Goal: Transaction & Acquisition: Purchase product/service

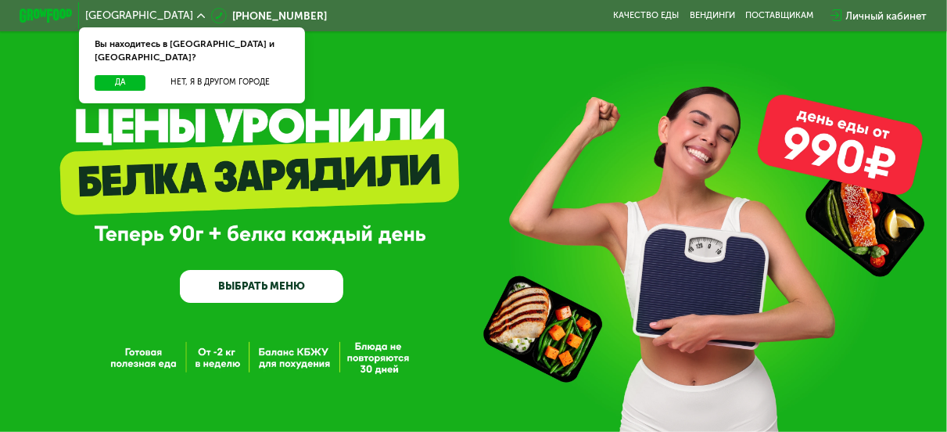
click at [77, 206] on div "GrowFood — доставка правильного питания ВЫБРАТЬ МЕНЮ" at bounding box center [473, 226] width 947 height 151
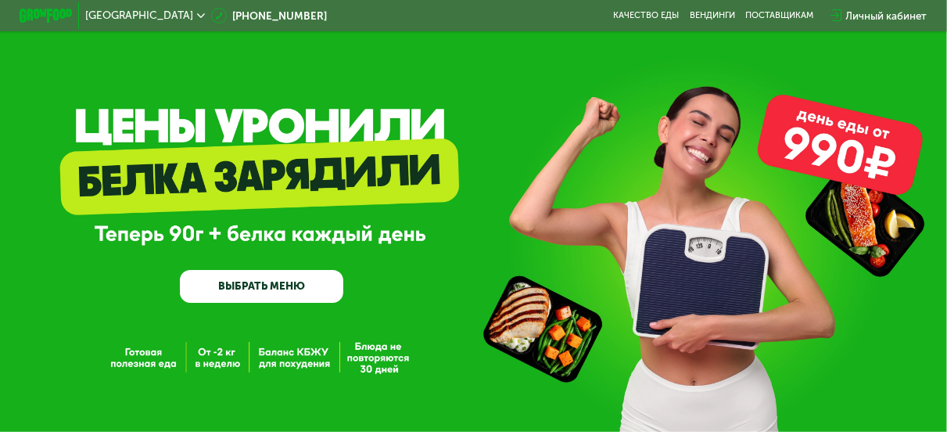
click at [891, 18] on div "Личный кабинет" at bounding box center [886, 16] width 81 height 16
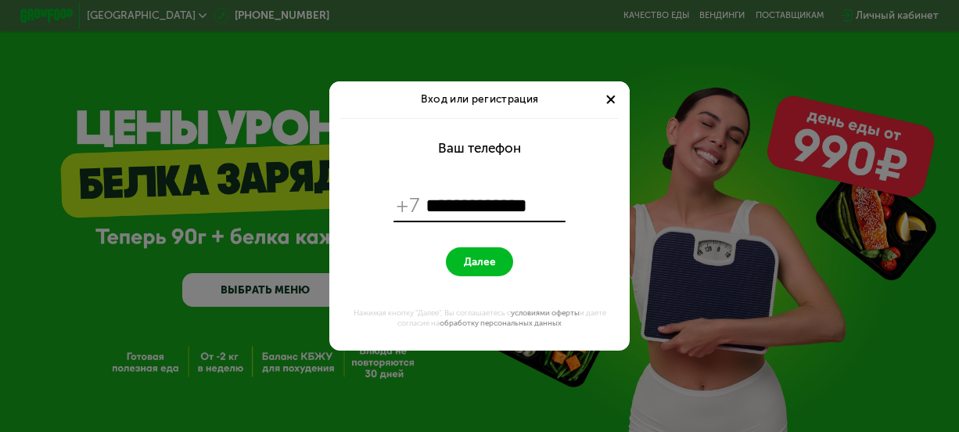
type input "**********"
click at [494, 253] on button "Далее" at bounding box center [479, 261] width 66 height 29
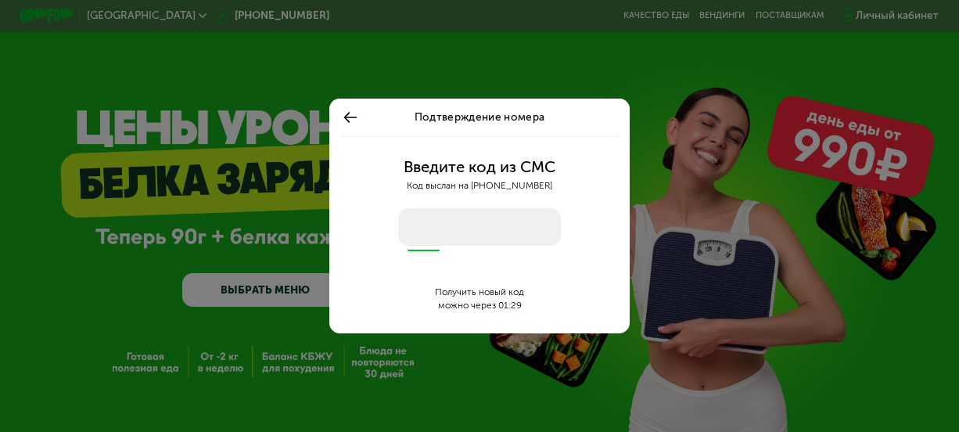
click at [508, 229] on input "number" at bounding box center [479, 227] width 163 height 38
type input "****"
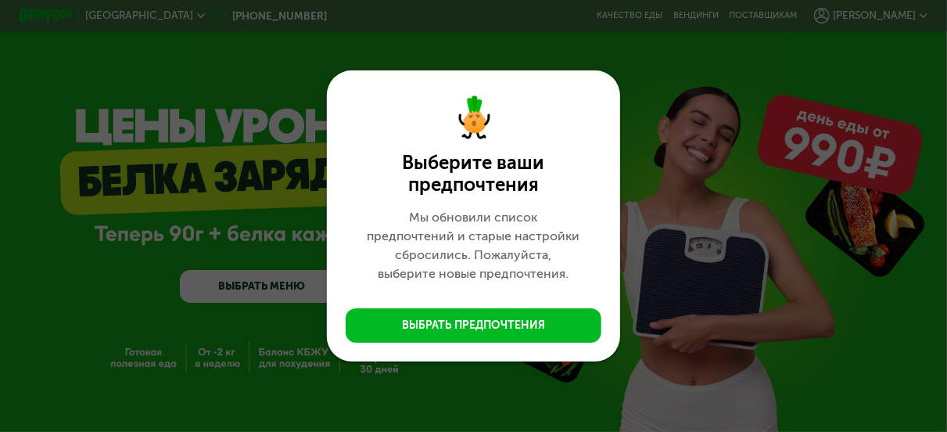
click at [747, 199] on div "Выберите ваши предпочтения Мы обновили список предпочтений и старые настройки с…" at bounding box center [473, 216] width 947 height 432
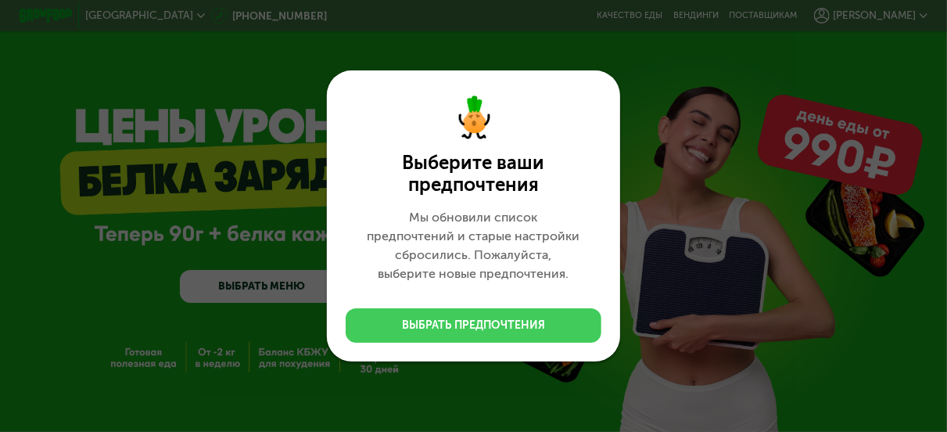
drag, startPoint x: 479, startPoint y: 339, endPoint x: 483, endPoint y: 329, distance: 9.9
click at [479, 338] on button "Выбрать предпочтения" at bounding box center [474, 325] width 256 height 34
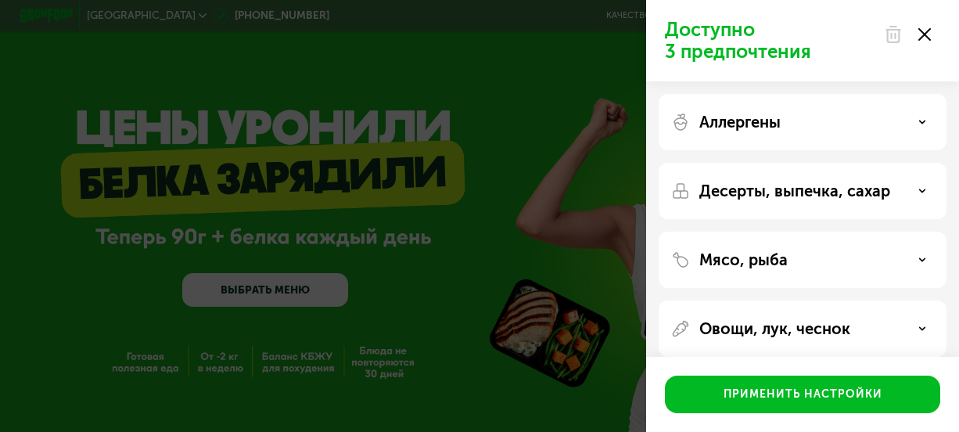
click at [933, 37] on div at bounding box center [907, 34] width 66 height 31
click at [921, 32] on icon at bounding box center [924, 34] width 13 height 13
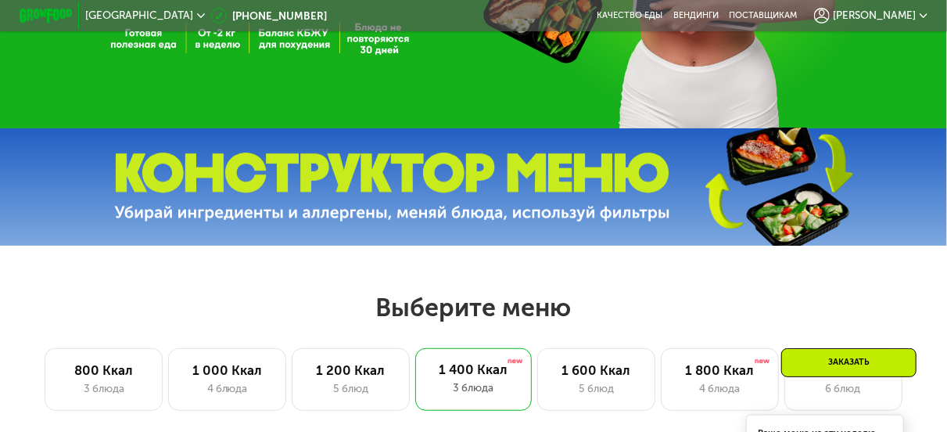
scroll to position [391, 0]
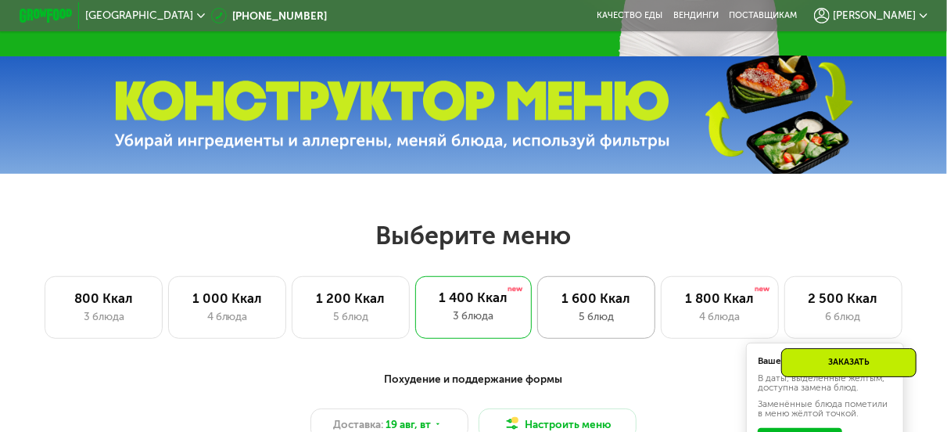
click at [574, 306] on div "1 600 Ккал" at bounding box center [596, 298] width 91 height 16
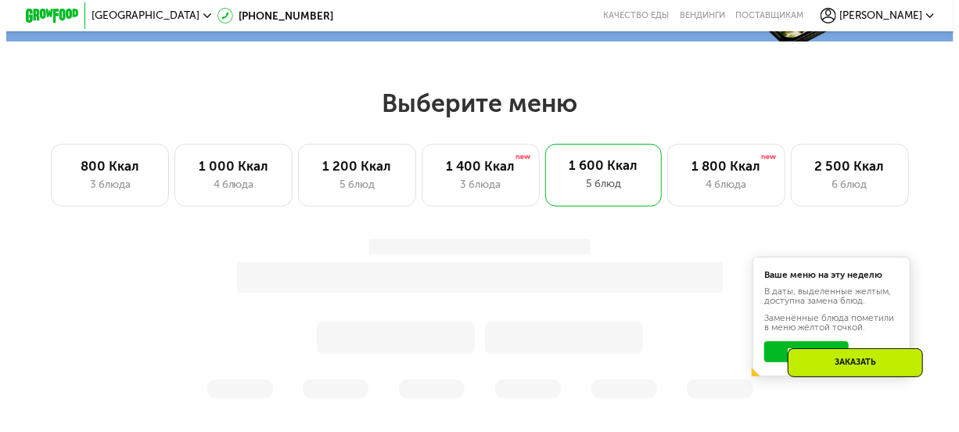
scroll to position [626, 0]
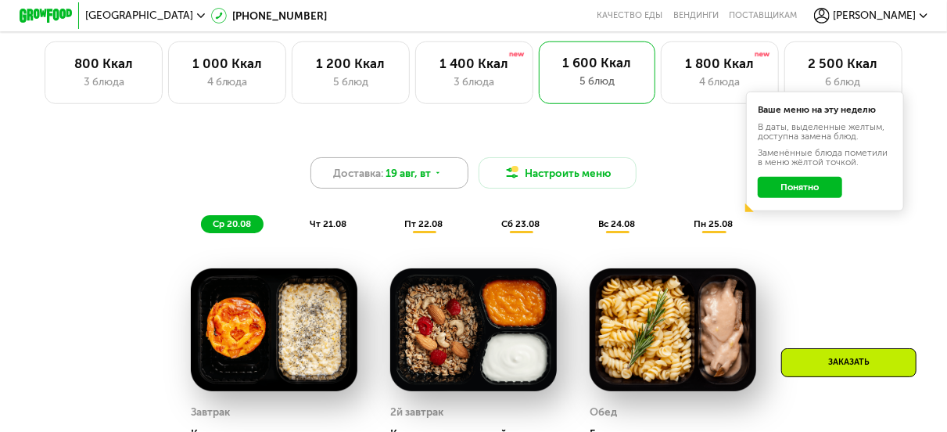
click at [434, 177] on icon at bounding box center [438, 173] width 8 height 8
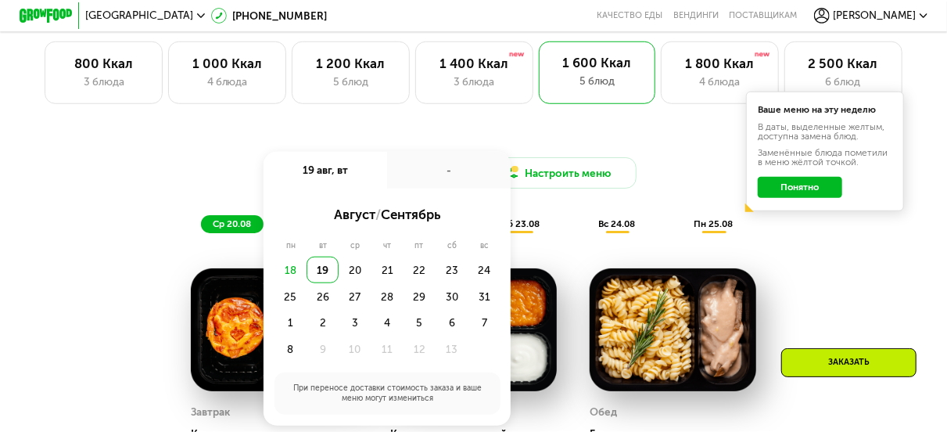
click at [293, 278] on div "18" at bounding box center [291, 270] width 32 height 27
click at [289, 279] on div "18" at bounding box center [291, 270] width 32 height 27
click at [372, 279] on div "20" at bounding box center [388, 270] width 32 height 27
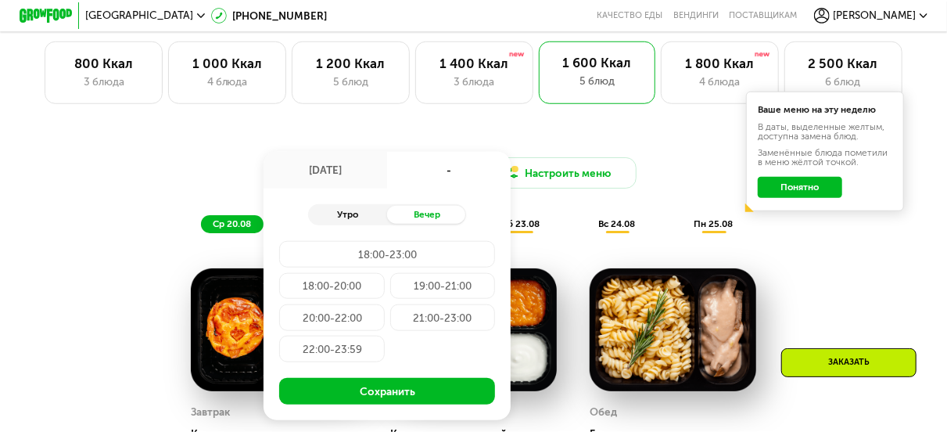
click at [354, 221] on div "Утро" at bounding box center [347, 215] width 79 height 19
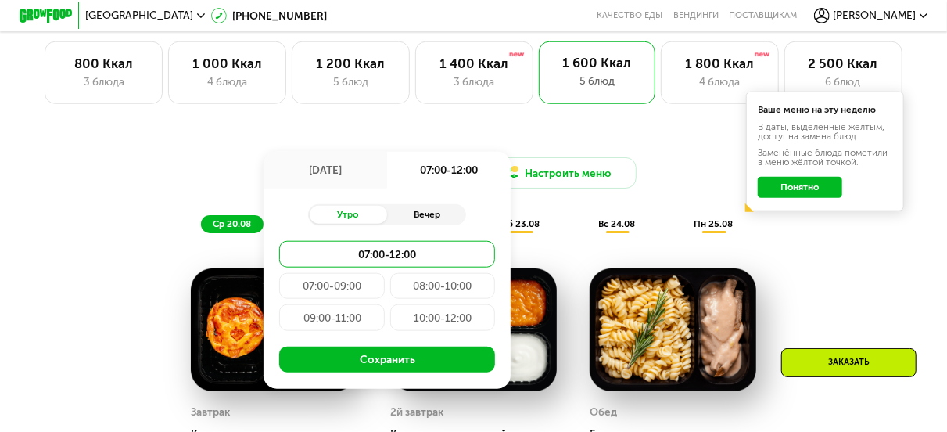
click at [422, 220] on div "Вечер" at bounding box center [426, 215] width 79 height 19
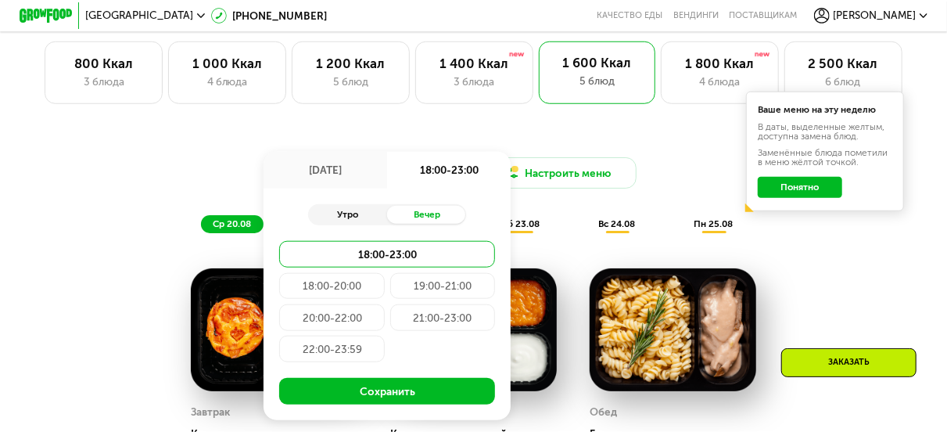
click at [338, 217] on div "Утро" at bounding box center [347, 215] width 79 height 19
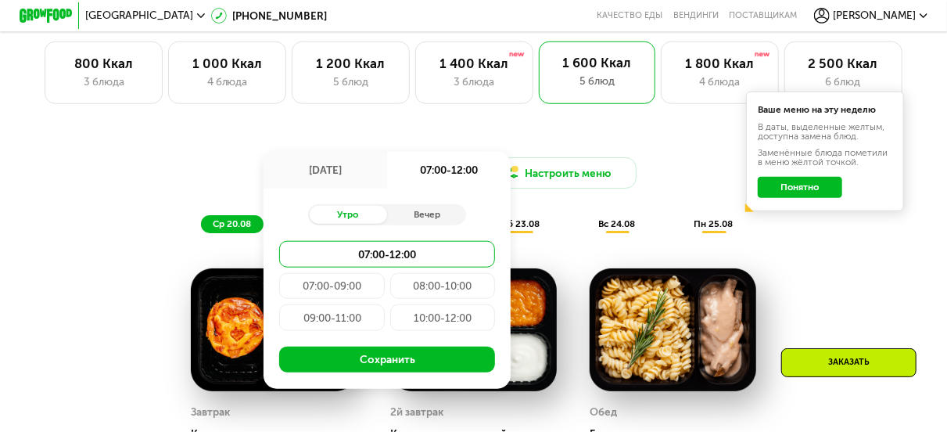
click at [390, 291] on div "07:00-09:00" at bounding box center [443, 286] width 106 height 27
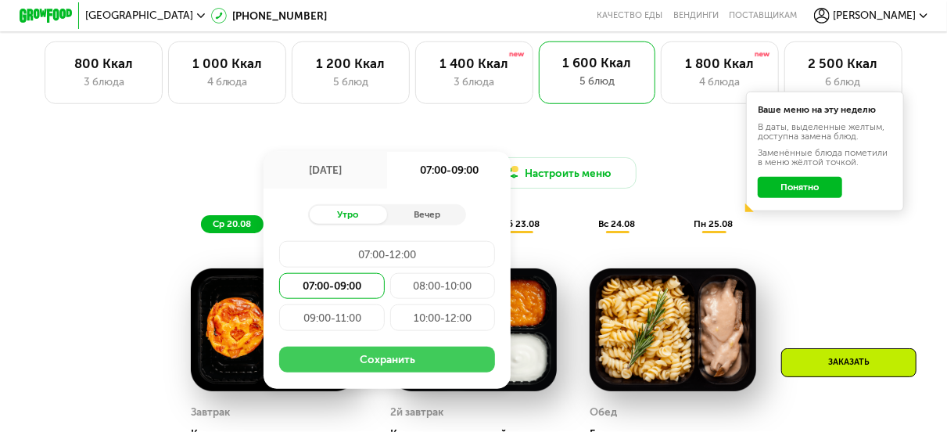
click at [382, 359] on button "Сохранить" at bounding box center [387, 360] width 216 height 27
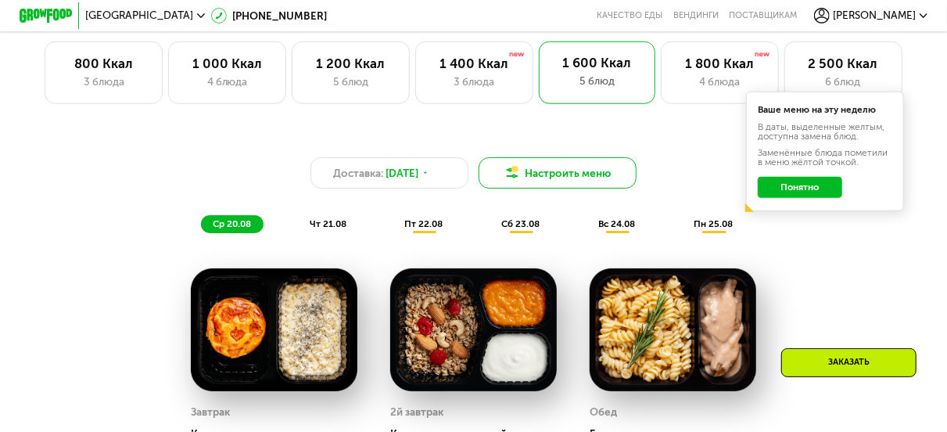
click at [541, 174] on button "Настроить меню" at bounding box center [558, 172] width 158 height 31
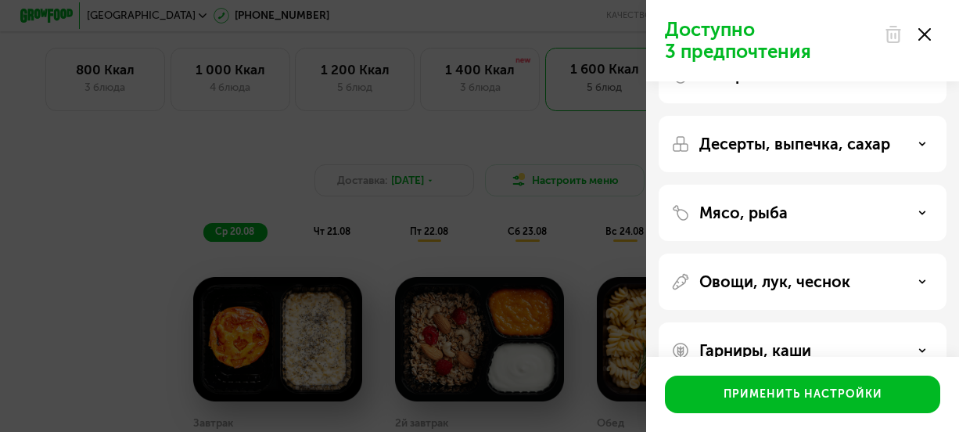
scroll to position [84, 0]
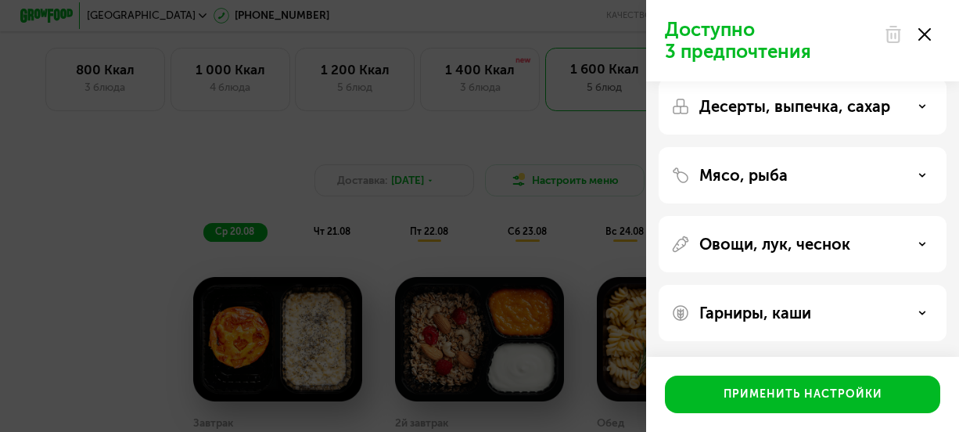
click at [795, 306] on p "Гарниры, каши" at bounding box center [755, 312] width 112 height 19
click at [925, 312] on icon at bounding box center [922, 313] width 8 height 8
click at [906, 311] on div "Гарниры, каши" at bounding box center [802, 312] width 263 height 19
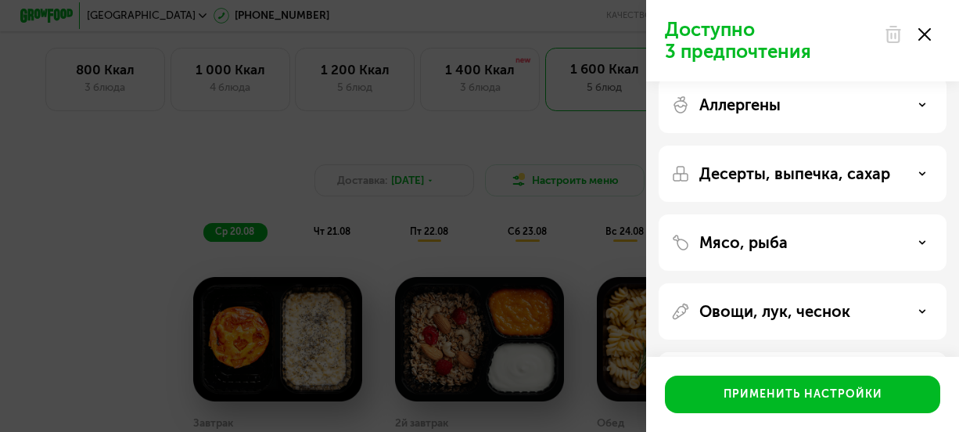
scroll to position [0, 0]
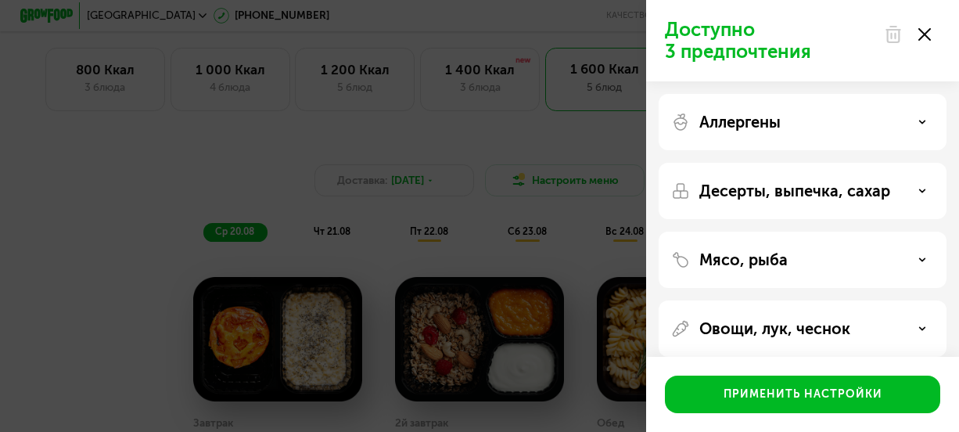
click at [774, 129] on p "Аллергены" at bounding box center [739, 122] width 81 height 19
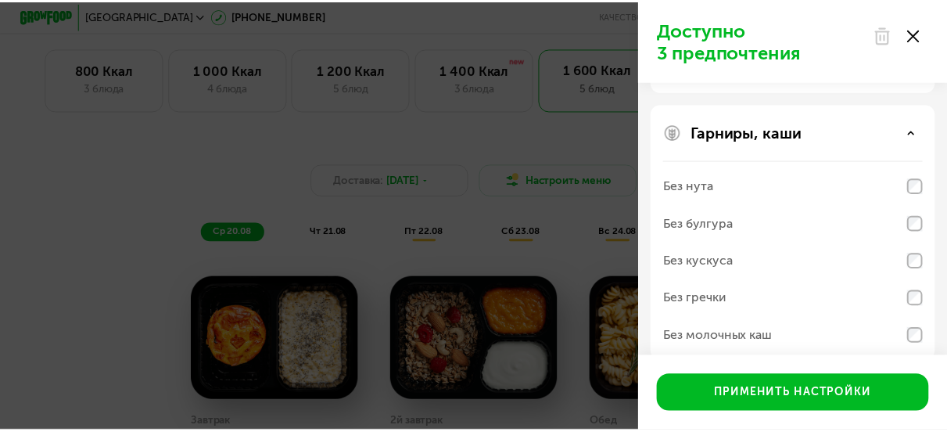
scroll to position [523, 0]
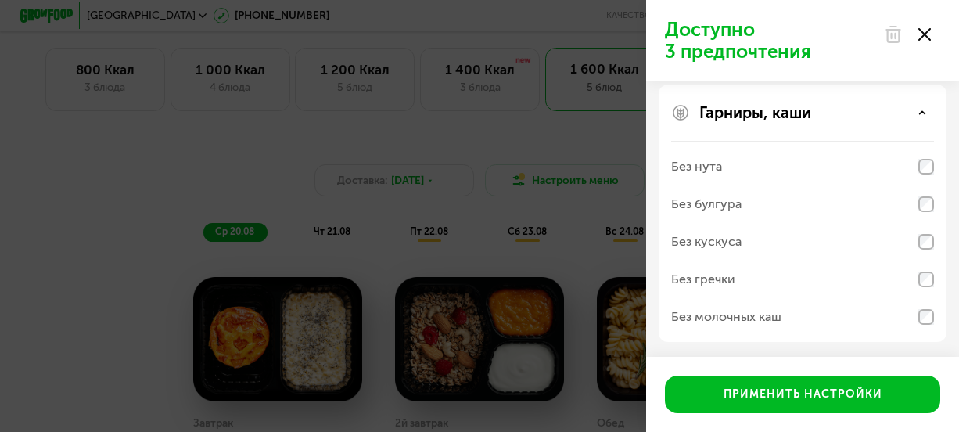
click at [65, 307] on div "Доступно 3 предпочтения Аллергены Без творога Без орехов Без меда Без морепроду…" at bounding box center [479, 216] width 959 height 432
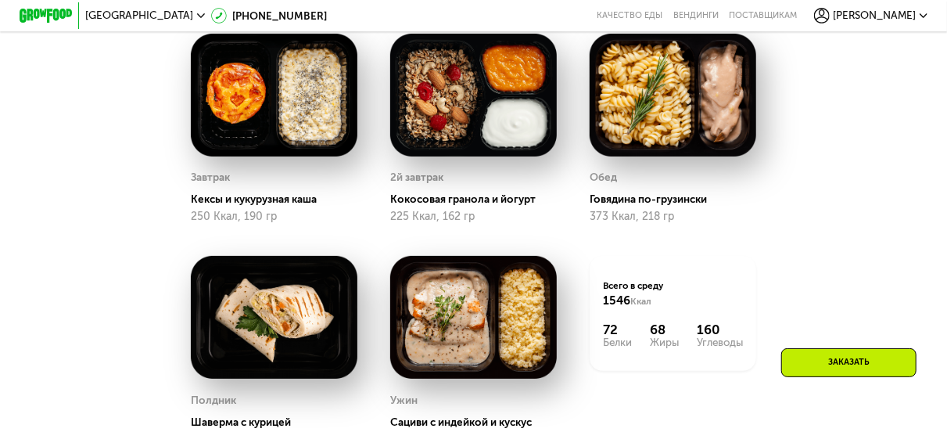
scroll to position [782, 0]
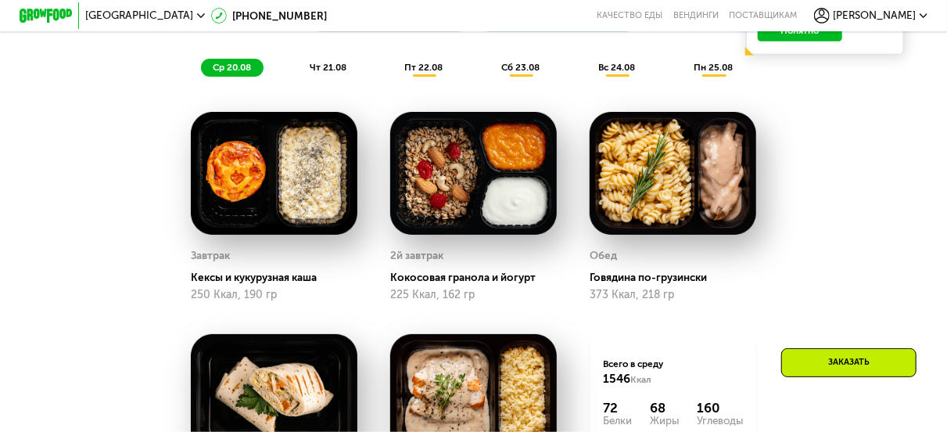
click at [267, 181] on img at bounding box center [274, 173] width 167 height 123
click at [353, 189] on img at bounding box center [274, 173] width 167 height 123
click at [284, 174] on img at bounding box center [274, 173] width 167 height 123
click at [426, 73] on span "пт 22.08" at bounding box center [424, 67] width 38 height 11
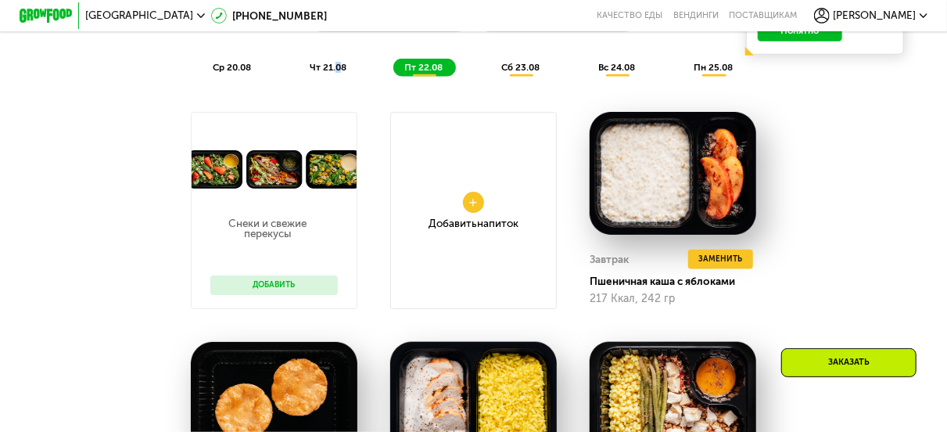
click at [337, 73] on span "чт 21.08" at bounding box center [328, 67] width 37 height 11
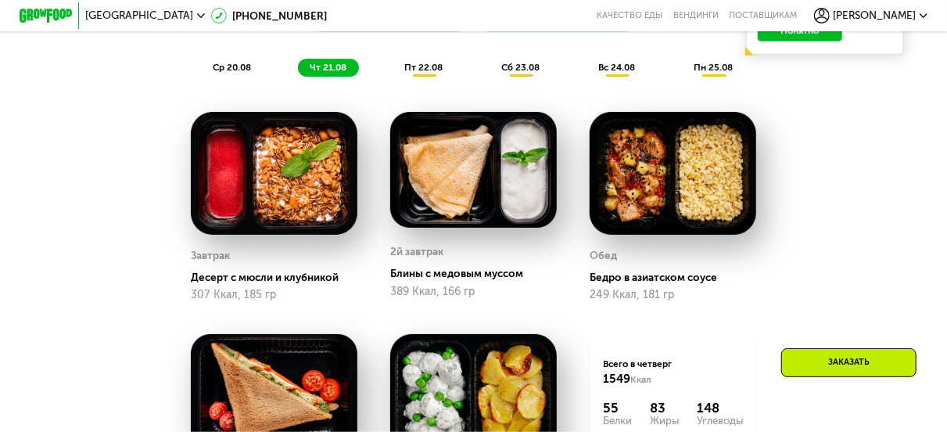
click at [233, 73] on span "ср 20.08" at bounding box center [232, 67] width 38 height 11
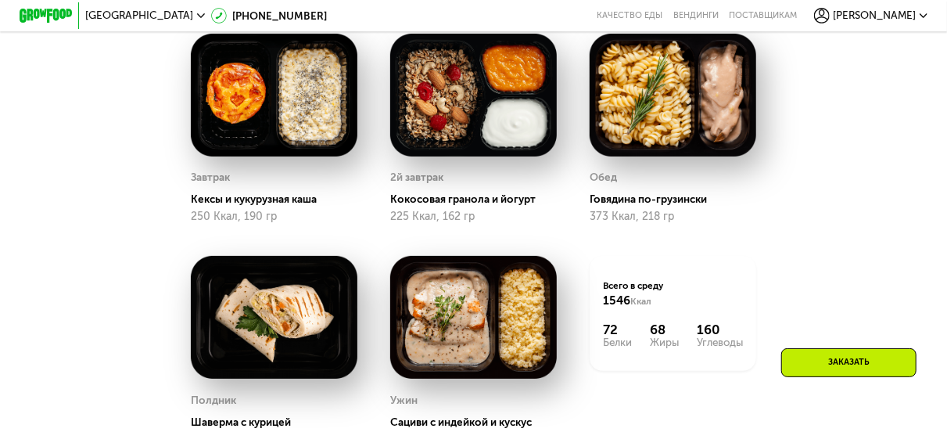
scroll to position [626, 0]
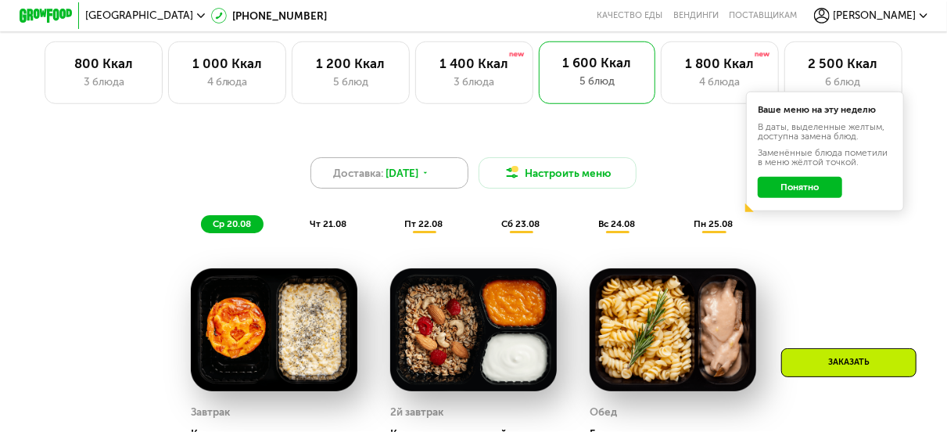
click at [438, 185] on div "Доставка: 20 авг, ср" at bounding box center [390, 172] width 158 height 31
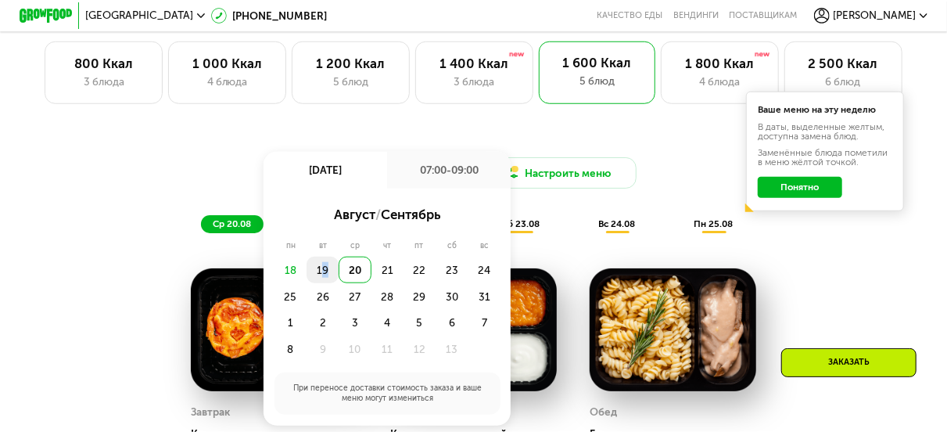
click at [339, 280] on div "19" at bounding box center [355, 270] width 32 height 27
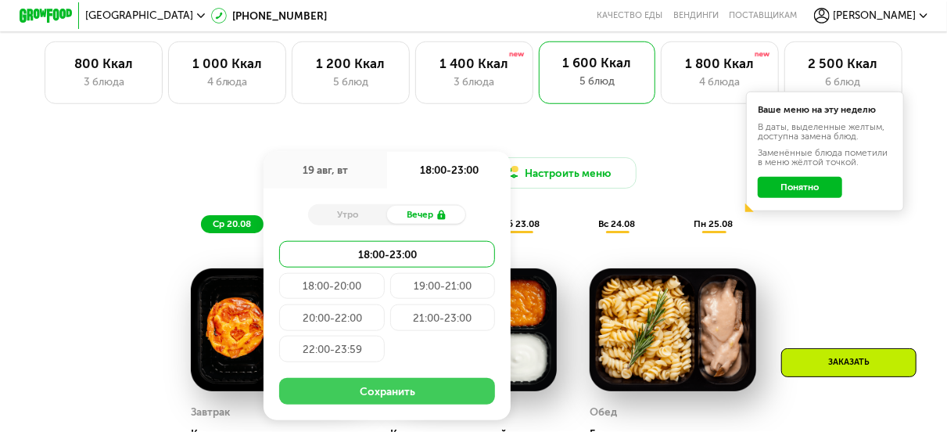
click at [403, 398] on button "Сохранить" at bounding box center [387, 391] width 216 height 27
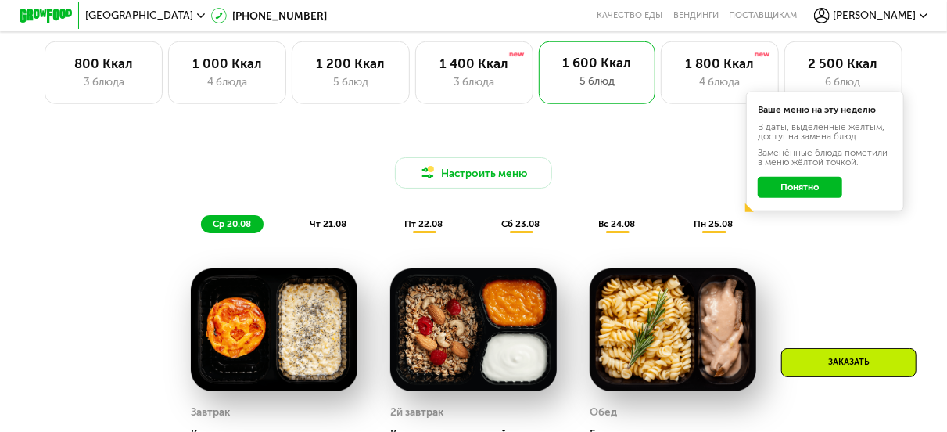
click at [822, 194] on button "Понятно" at bounding box center [800, 187] width 84 height 21
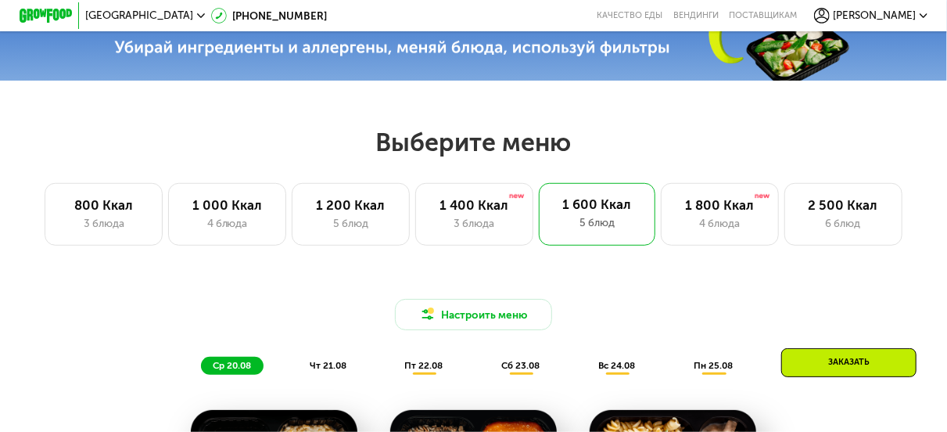
scroll to position [548, 0]
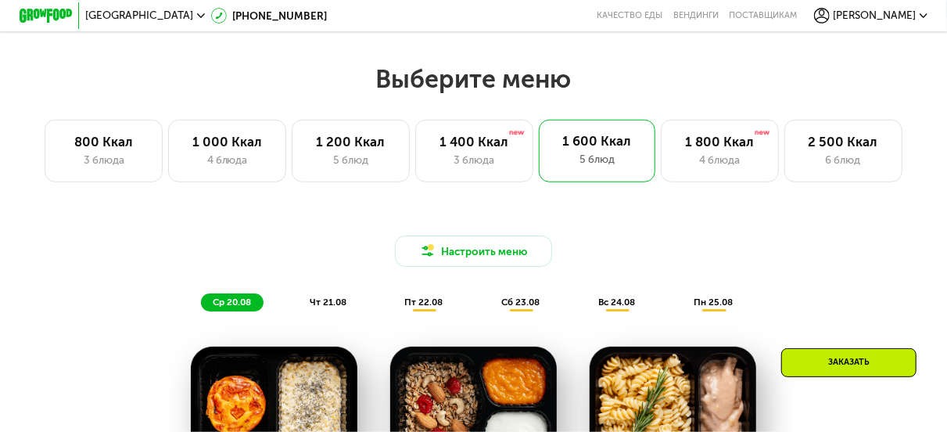
click at [318, 307] on span "чт 21.08" at bounding box center [328, 301] width 37 height 11
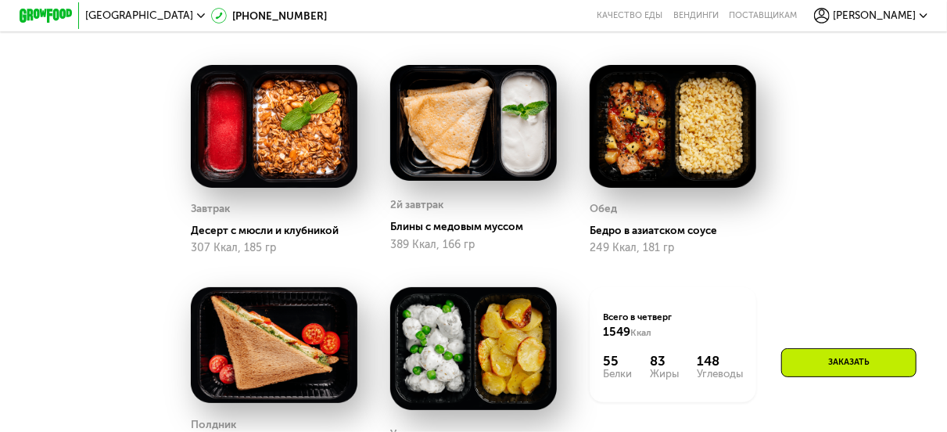
scroll to position [782, 0]
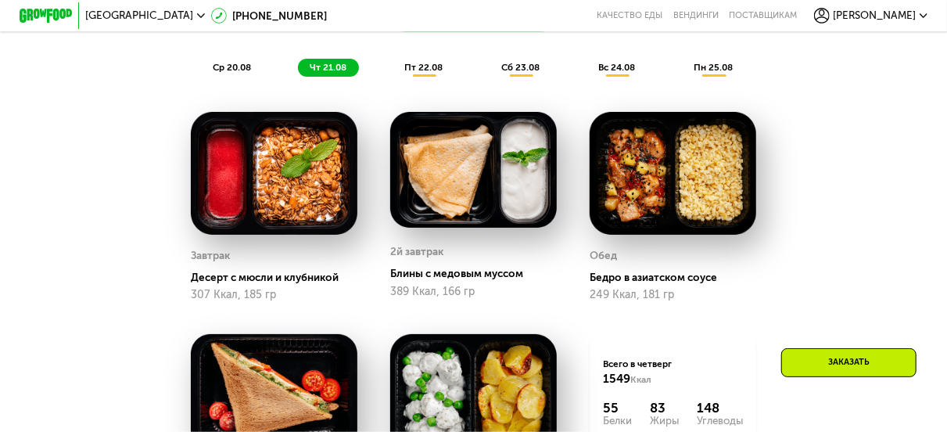
click at [490, 77] on div "пт 22.08" at bounding box center [521, 68] width 63 height 19
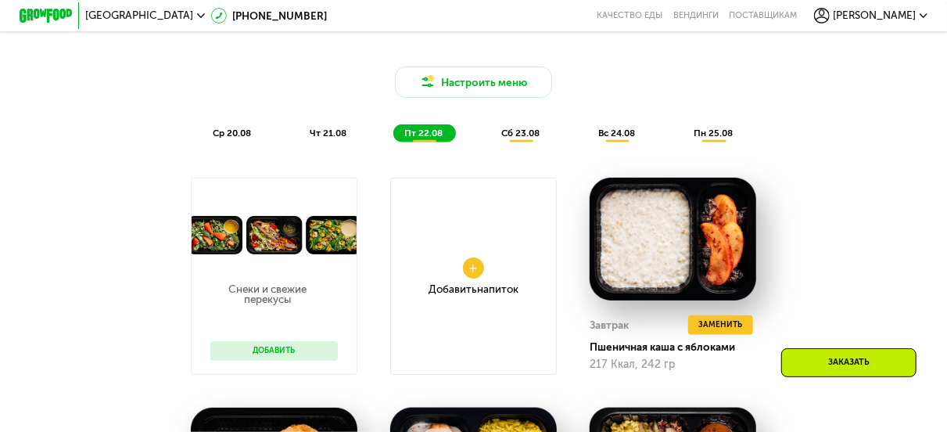
scroll to position [626, 0]
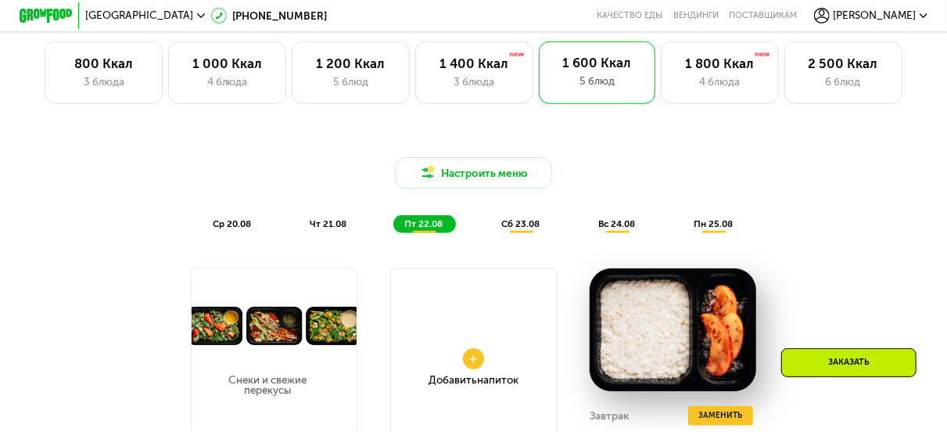
click at [526, 228] on span "сб 23.08" at bounding box center [521, 223] width 38 height 11
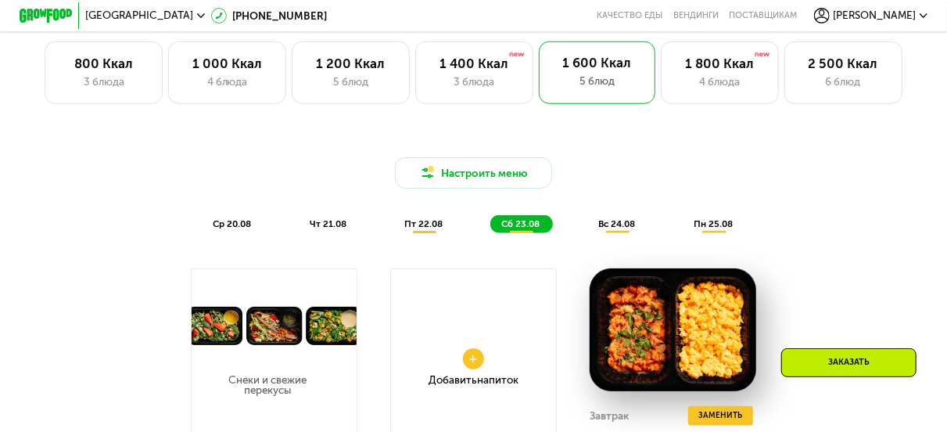
click at [623, 242] on div "Настроить меню ср 20.08 чт 21.08 пт 22.08 сб 23.08 вс 24.08 пн 25.08" at bounding box center [474, 184] width 795 height 113
click at [620, 229] on span "вс 24.08" at bounding box center [617, 223] width 37 height 11
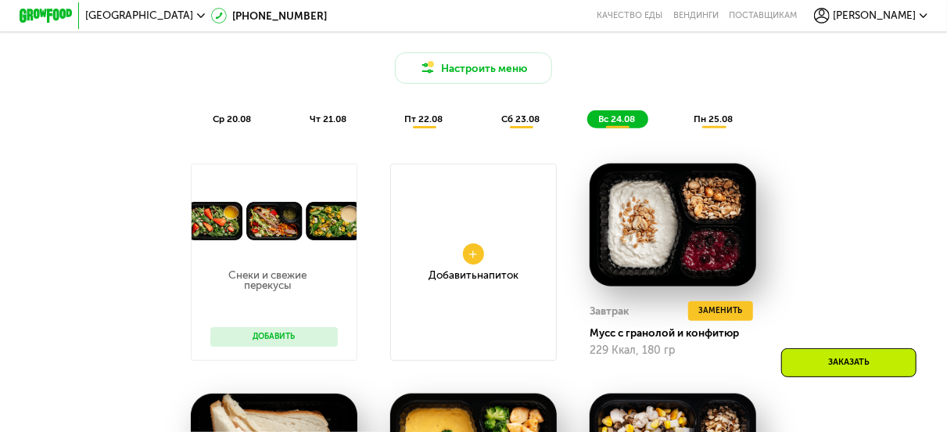
scroll to position [704, 0]
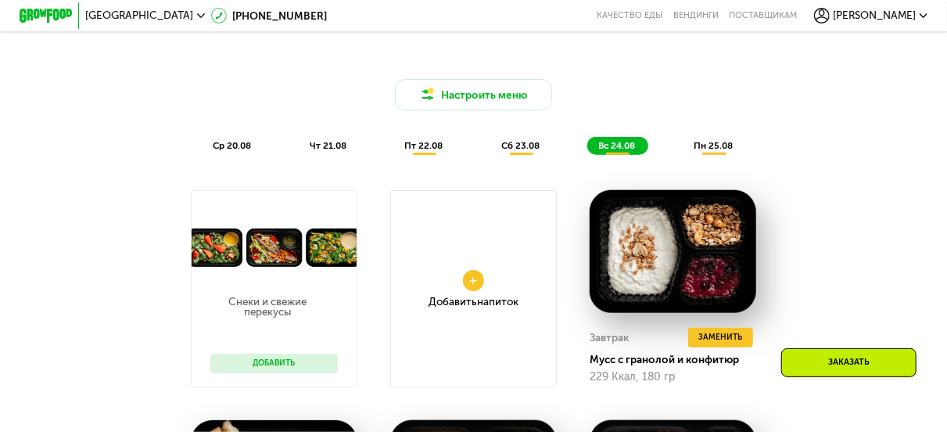
click at [706, 147] on div "пн 25.08" at bounding box center [715, 146] width 64 height 19
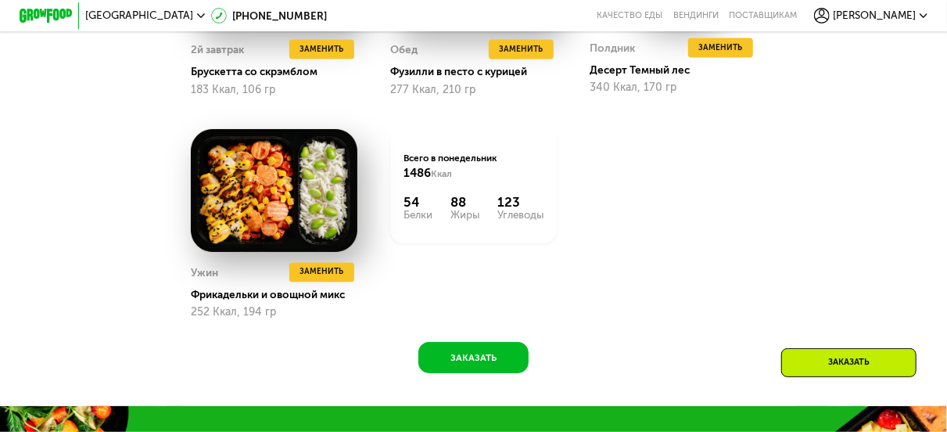
scroll to position [1330, 0]
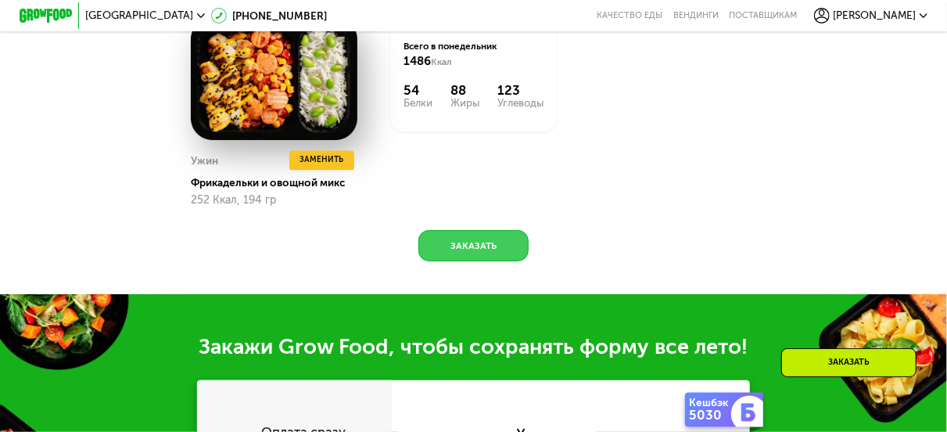
click at [497, 257] on button "Заказать" at bounding box center [473, 245] width 111 height 31
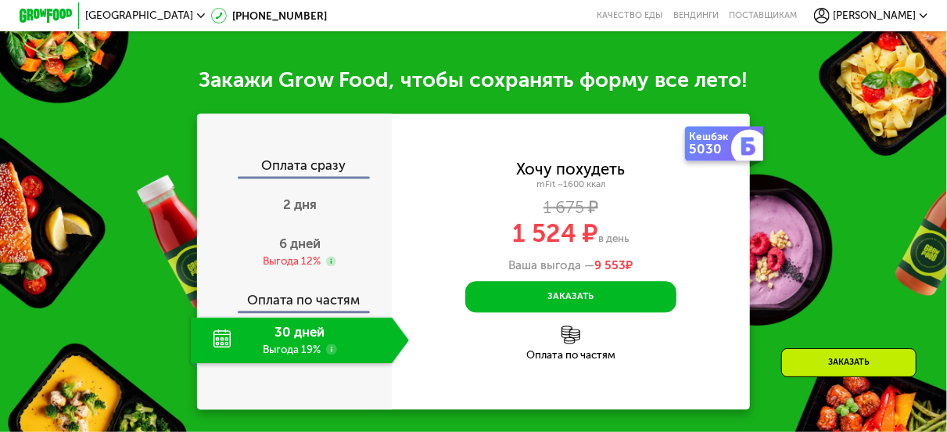
scroll to position [1641, 0]
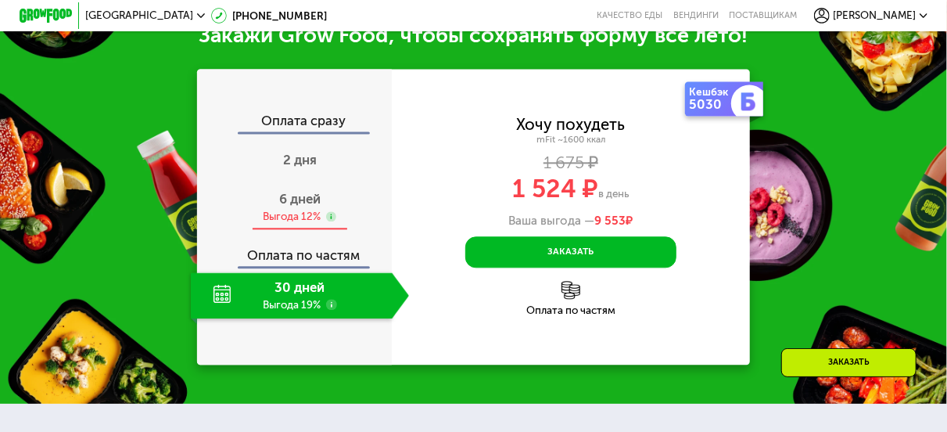
click at [301, 206] on span "6 дней" at bounding box center [299, 199] width 41 height 16
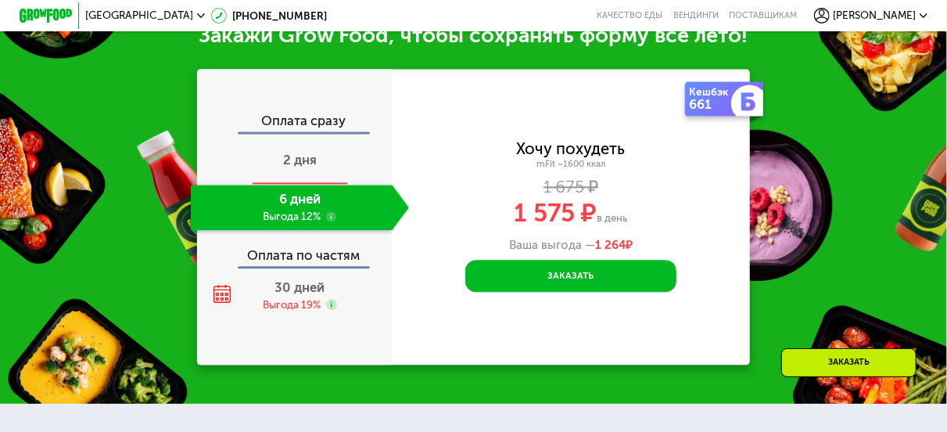
click at [285, 167] on span "2 дня" at bounding box center [300, 160] width 34 height 16
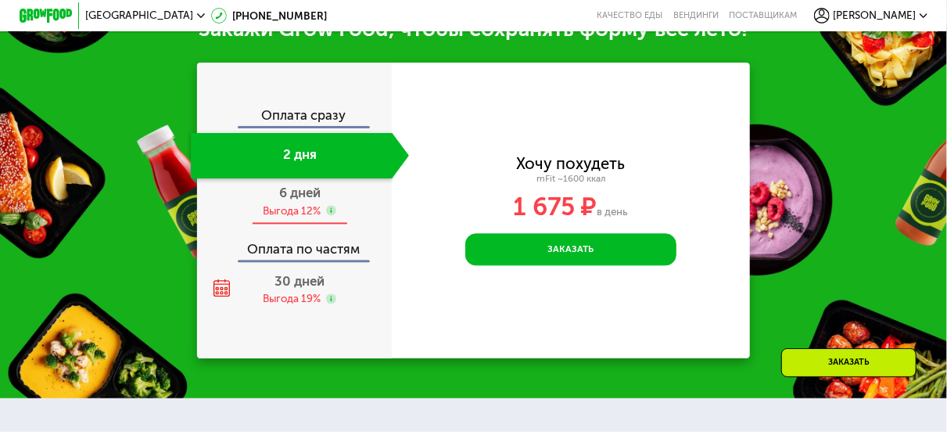
click at [289, 200] on span "6 дней" at bounding box center [299, 193] width 41 height 16
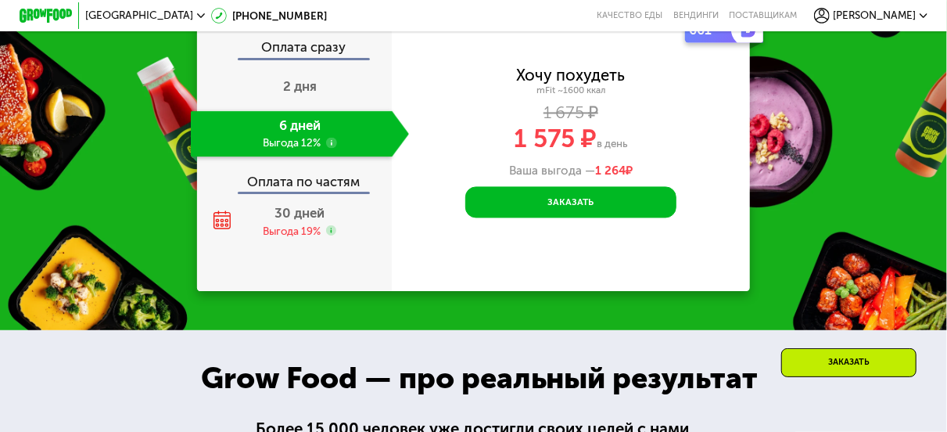
scroll to position [1328, 0]
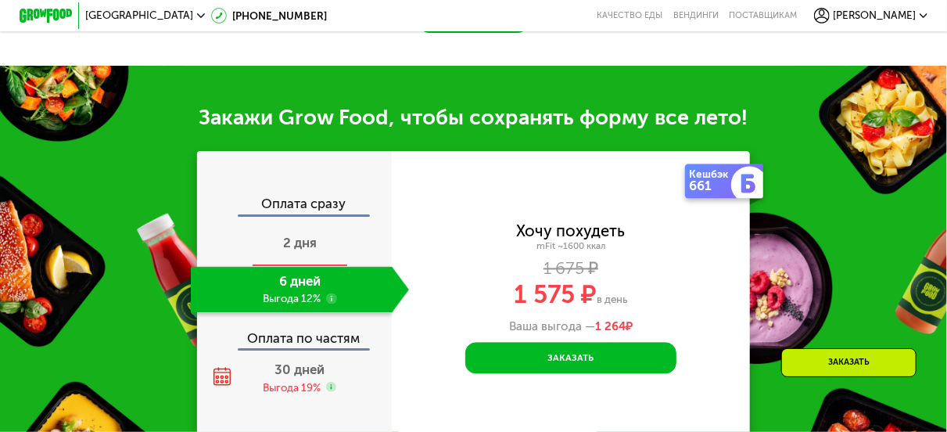
click at [288, 250] on span "2 дня" at bounding box center [300, 243] width 34 height 16
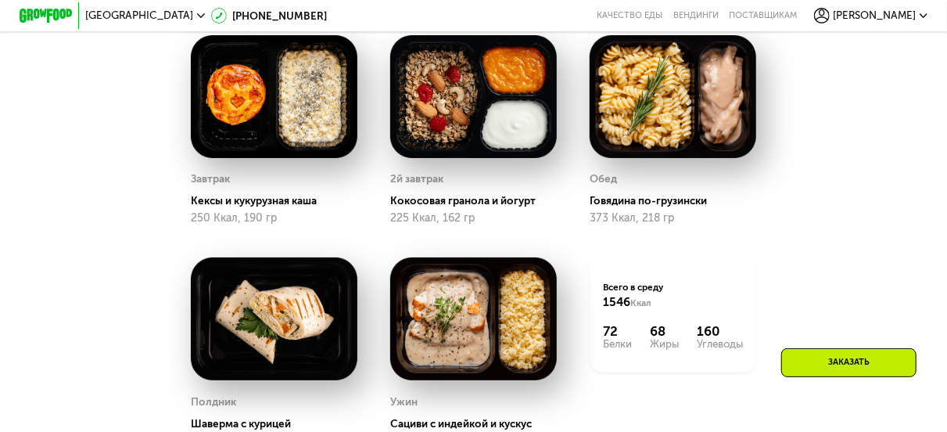
scroll to position [624, 0]
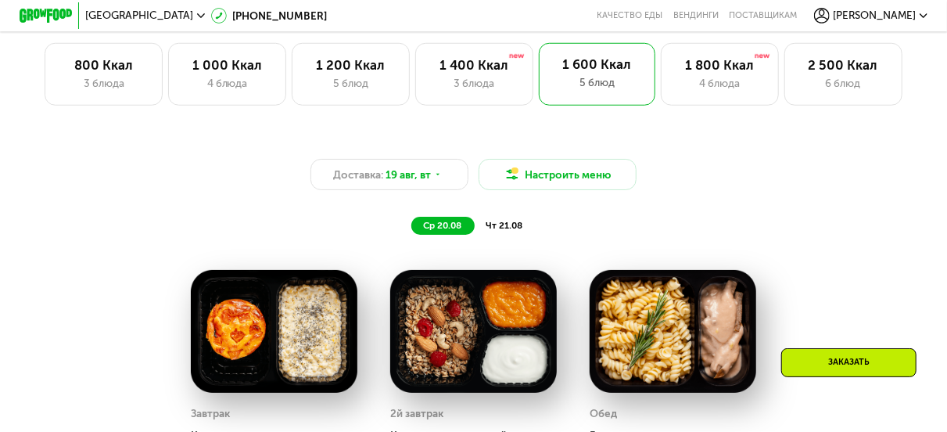
click at [512, 231] on span "чт 21.08" at bounding box center [505, 225] width 37 height 11
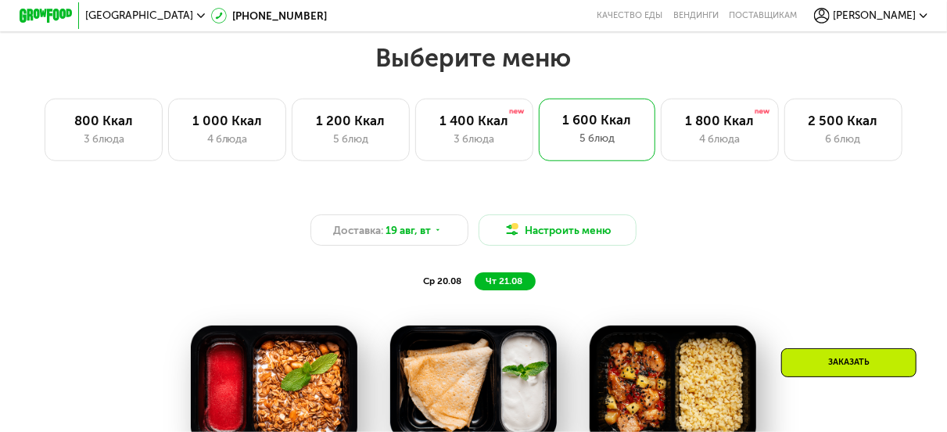
scroll to position [468, 0]
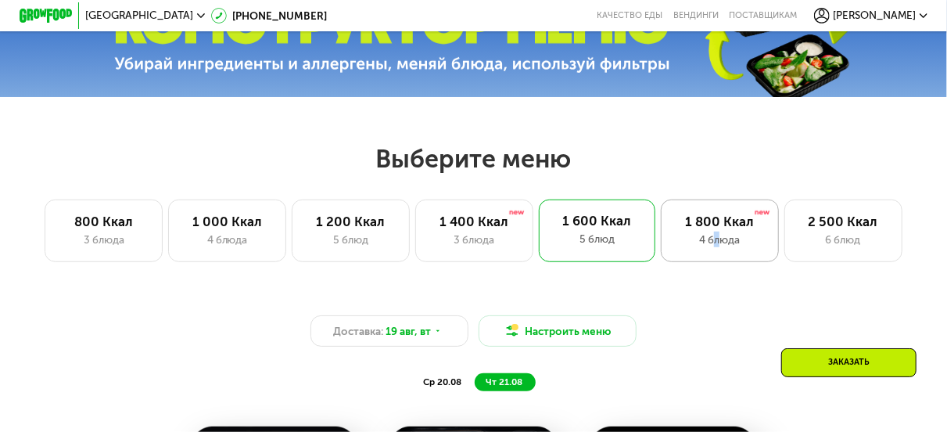
click at [785, 237] on div "1 800 Ккал 4 блюда" at bounding box center [844, 230] width 118 height 63
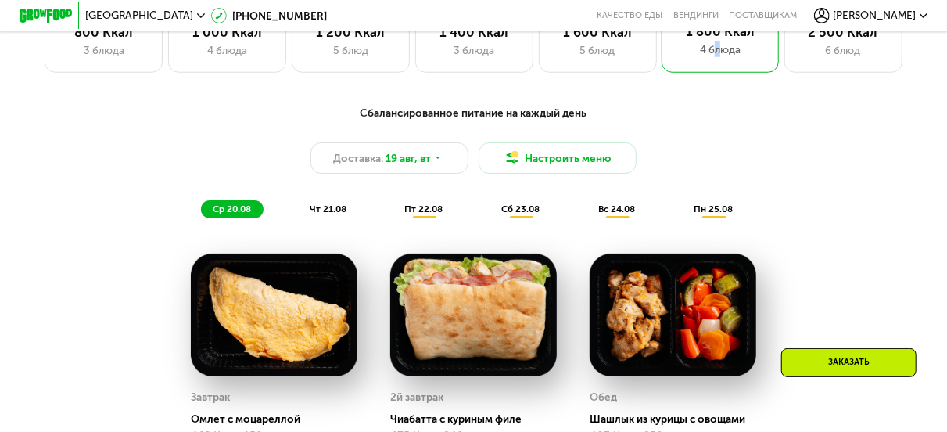
scroll to position [624, 0]
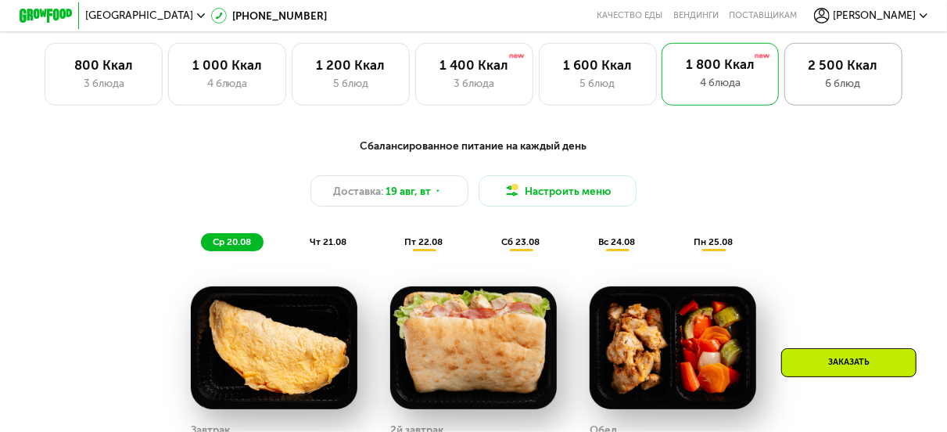
click at [797, 77] on div "2 500 Ккал 6 блюд" at bounding box center [844, 74] width 118 height 63
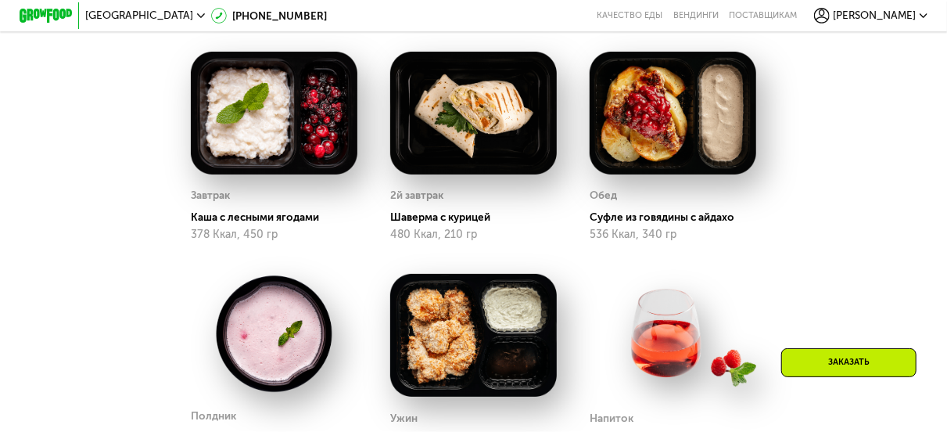
scroll to position [546, 0]
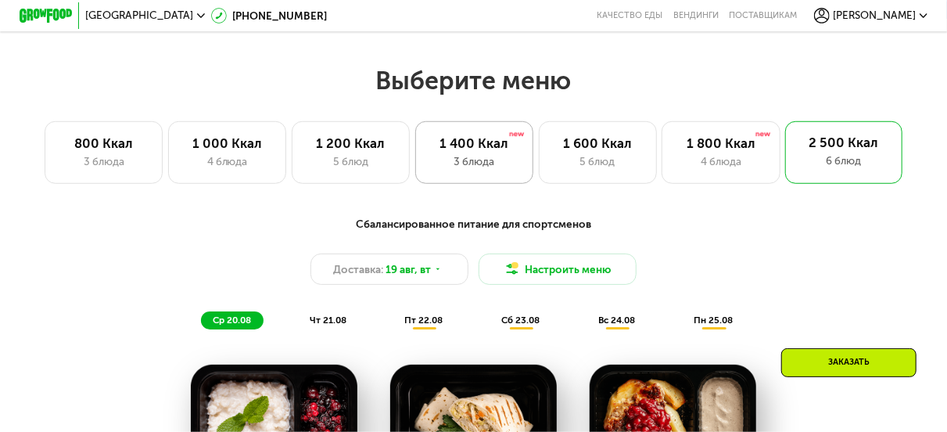
click at [447, 162] on div "3 блюда" at bounding box center [474, 161] width 91 height 16
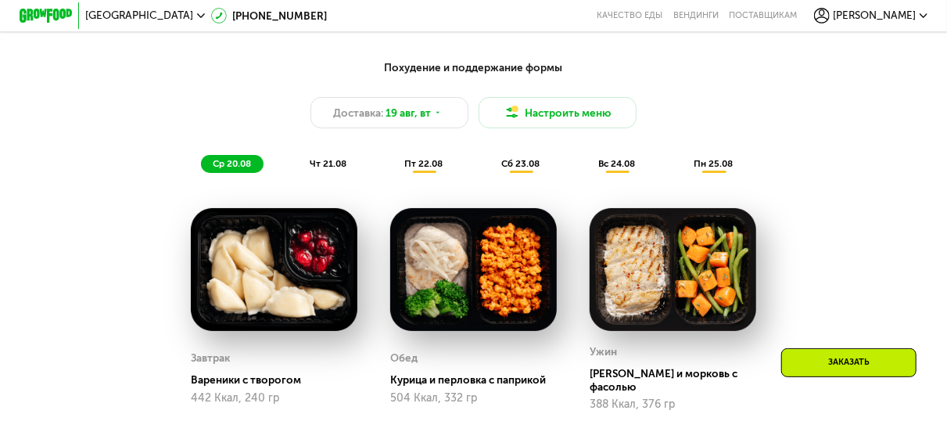
scroll to position [624, 0]
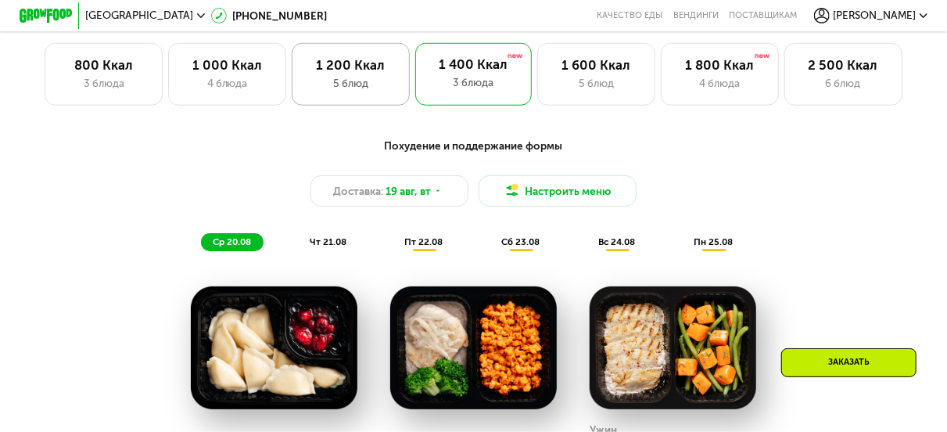
click at [332, 73] on div "1 200 Ккал" at bounding box center [351, 65] width 91 height 16
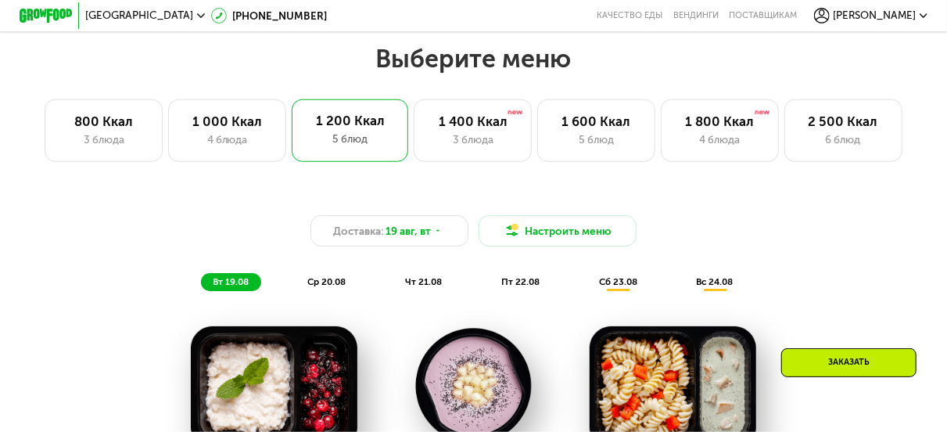
scroll to position [566, 0]
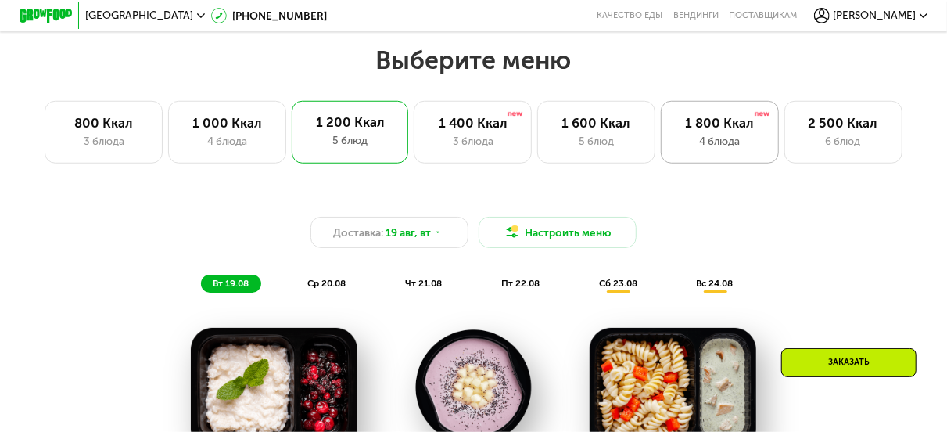
click at [727, 138] on div "4 блюда" at bounding box center [720, 141] width 91 height 16
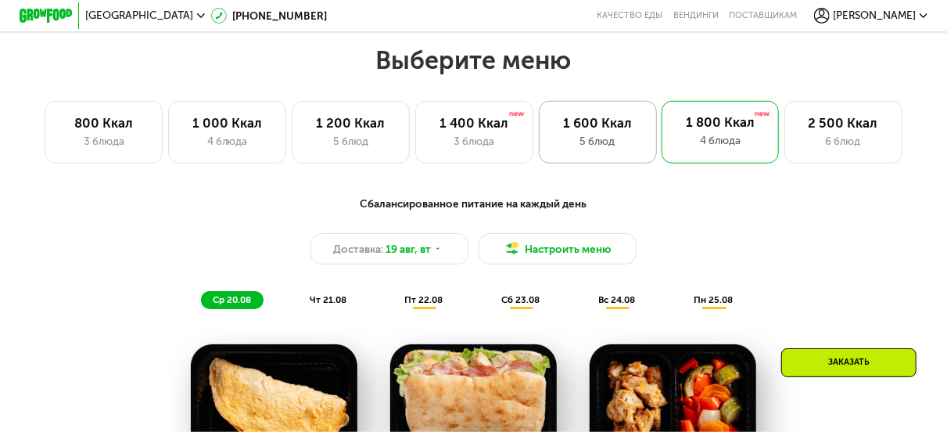
click at [591, 145] on div "5 блюд" at bounding box center [597, 141] width 91 height 16
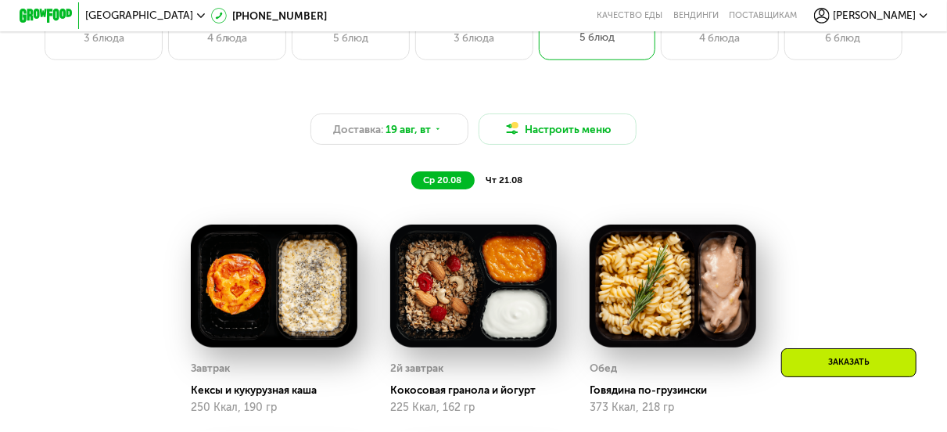
scroll to position [645, 0]
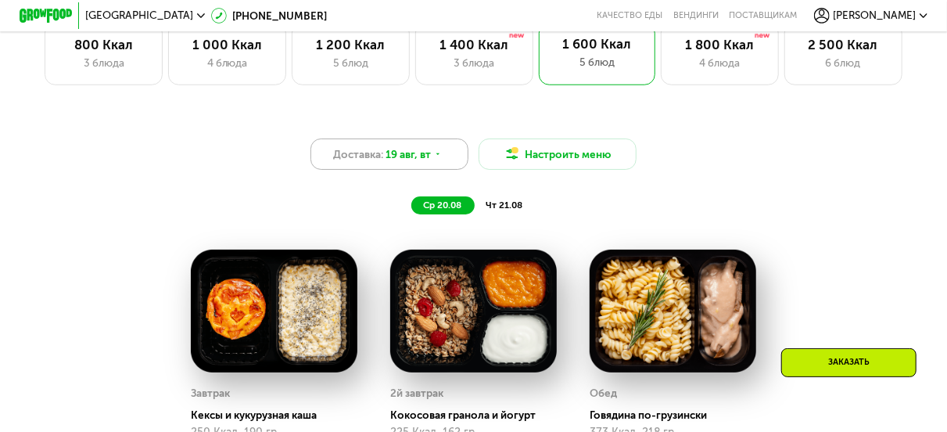
click at [438, 158] on icon at bounding box center [438, 154] width 8 height 8
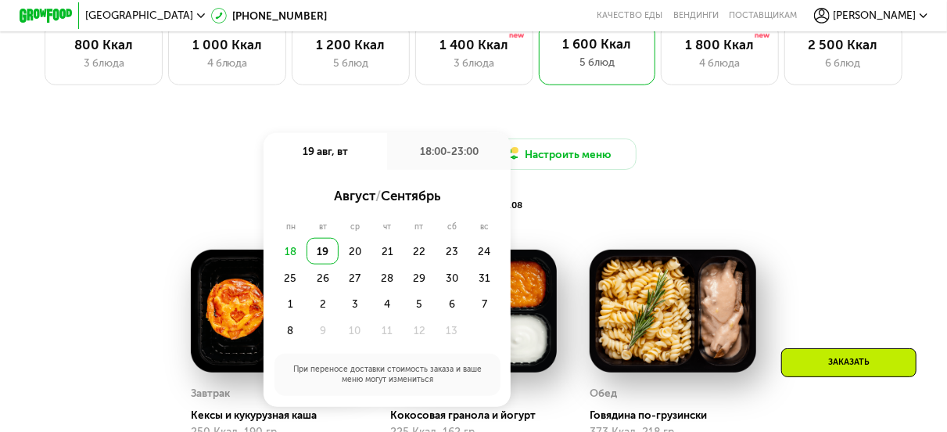
click at [321, 262] on div "19" at bounding box center [323, 251] width 32 height 27
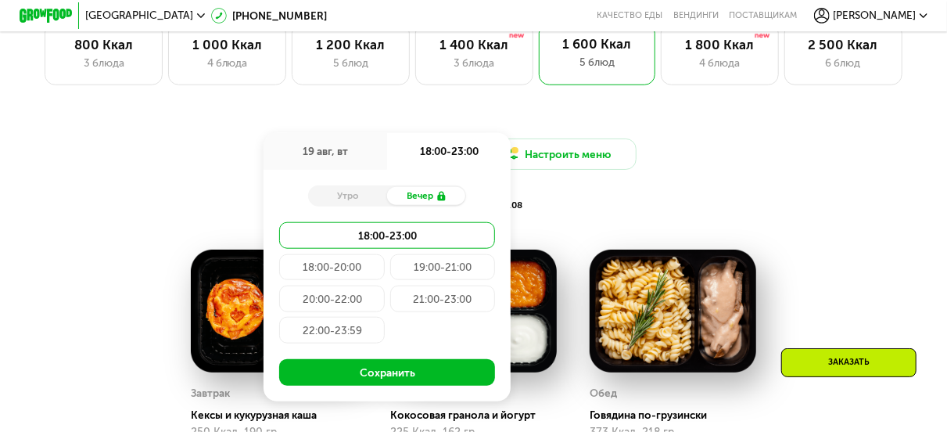
click at [385, 285] on div "19:00-21:00" at bounding box center [332, 298] width 106 height 27
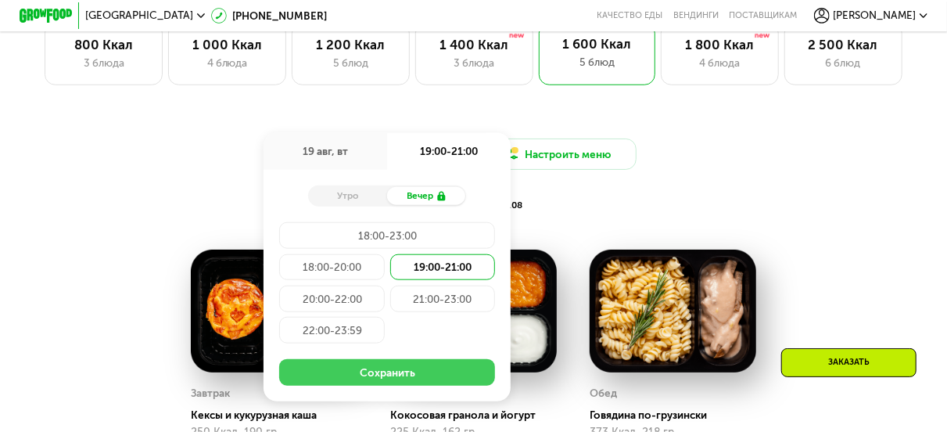
click at [433, 382] on button "Сохранить" at bounding box center [387, 372] width 216 height 27
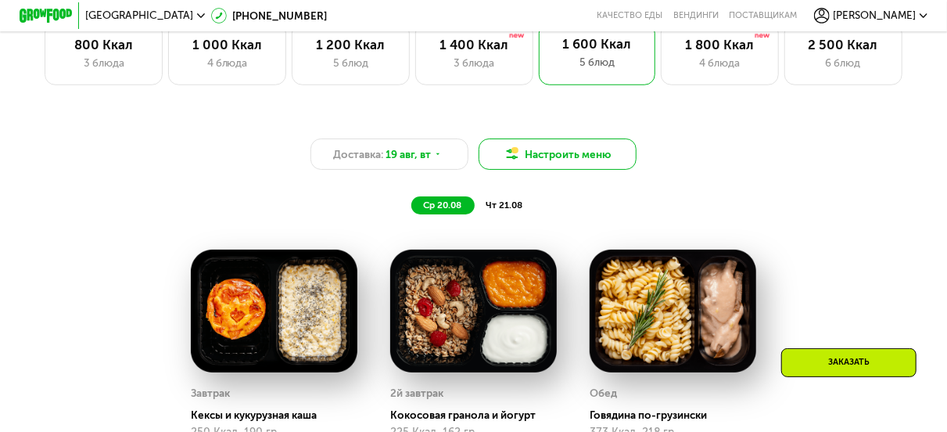
click at [552, 157] on button "Настроить меню" at bounding box center [558, 153] width 158 height 31
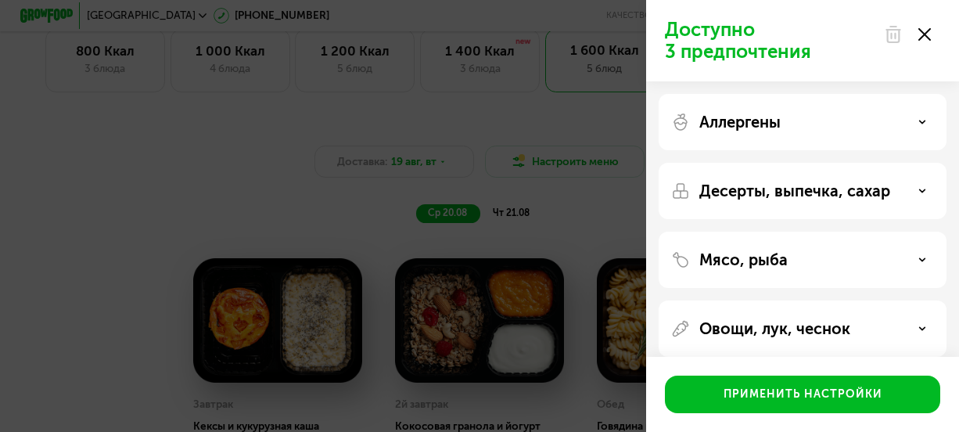
click at [198, 184] on div "Доступно 3 предпочтения Аллергены Десерты, выпечка, сахар Мясо, рыба Овощи, лук…" at bounding box center [479, 216] width 959 height 432
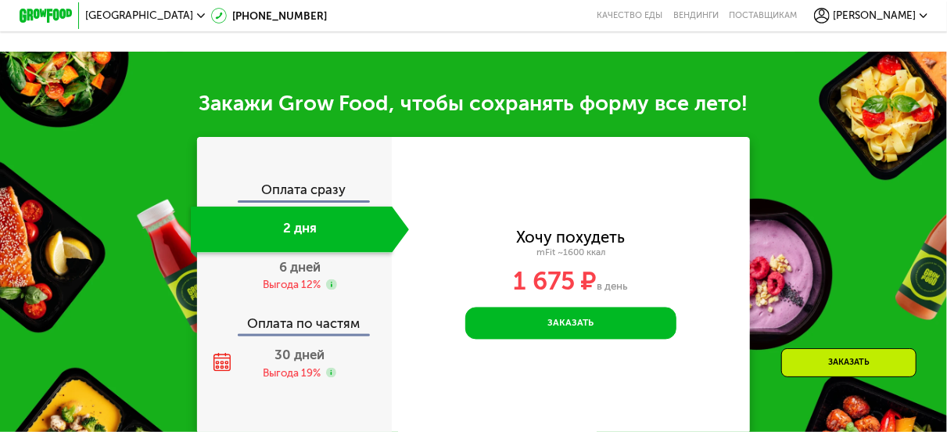
scroll to position [1427, 0]
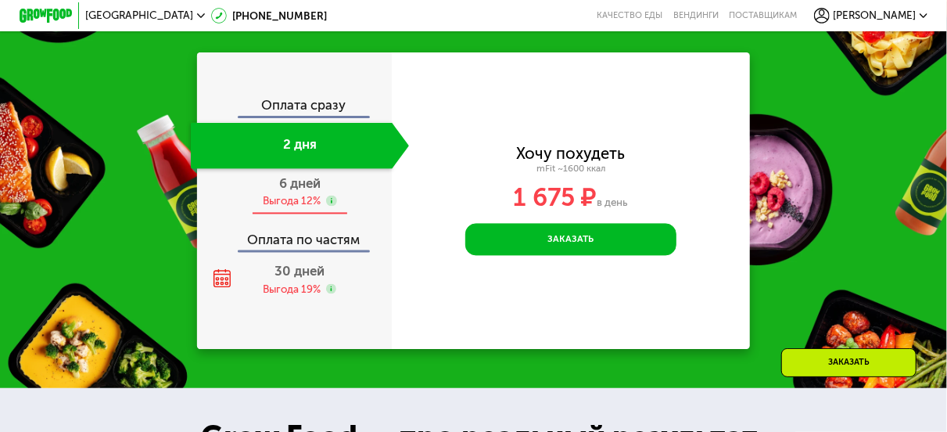
click at [306, 208] on div "Выгода 12%" at bounding box center [292, 200] width 58 height 15
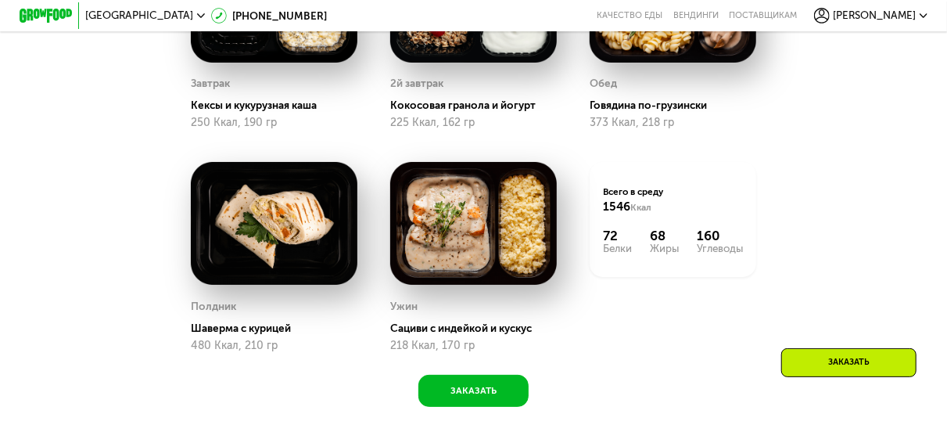
scroll to position [957, 0]
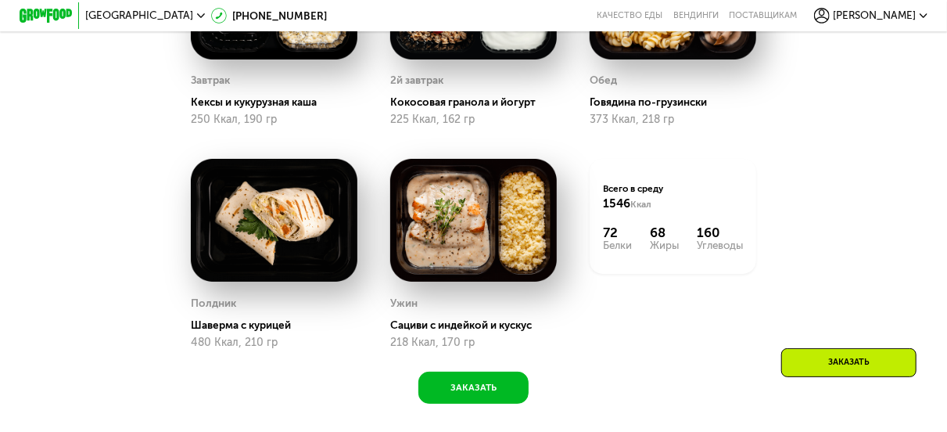
click at [814, 165] on div "Доставка: 19 авг, вт Настроить меню ср 20.08 чт 21.08 пт 22.08 сб 23.08 вс 24.0…" at bounding box center [473, 100] width 810 height 607
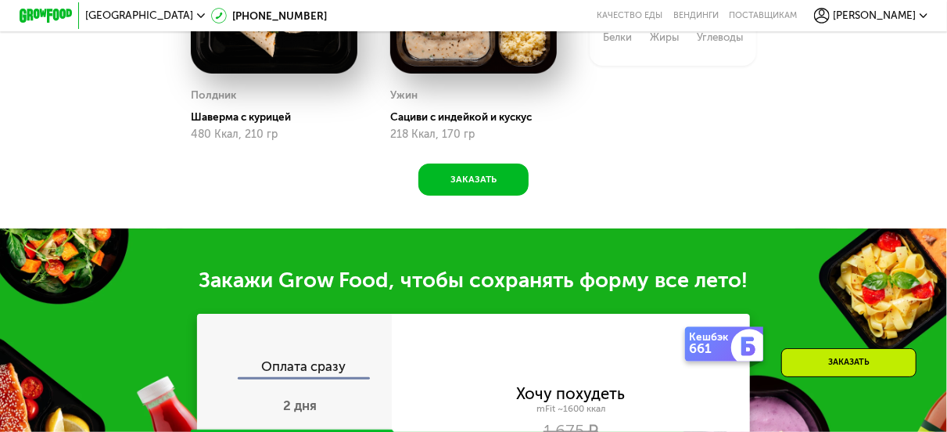
scroll to position [1270, 0]
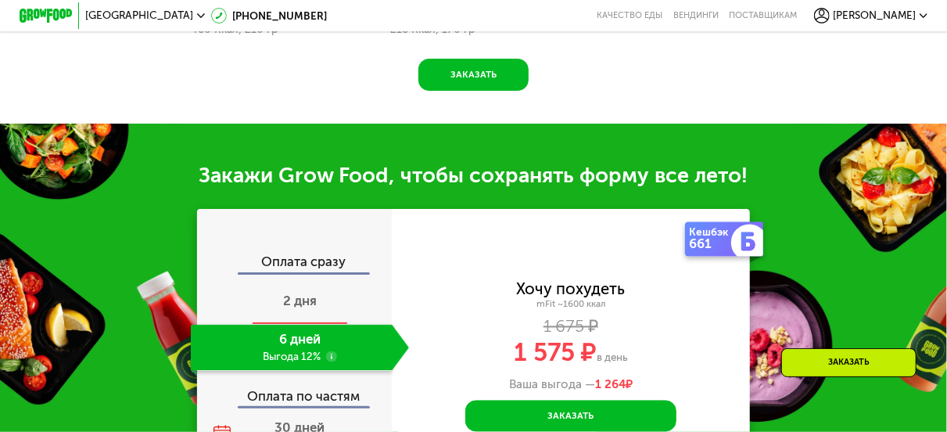
click at [303, 308] on span "2 дня" at bounding box center [300, 301] width 34 height 16
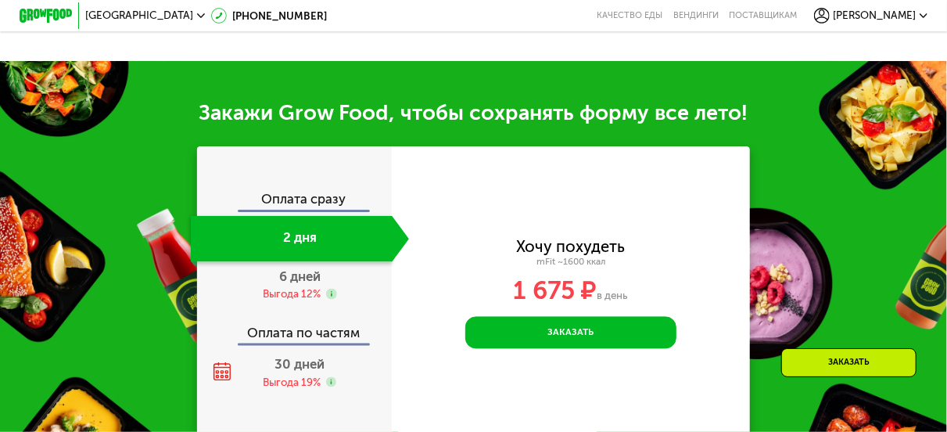
scroll to position [1505, 0]
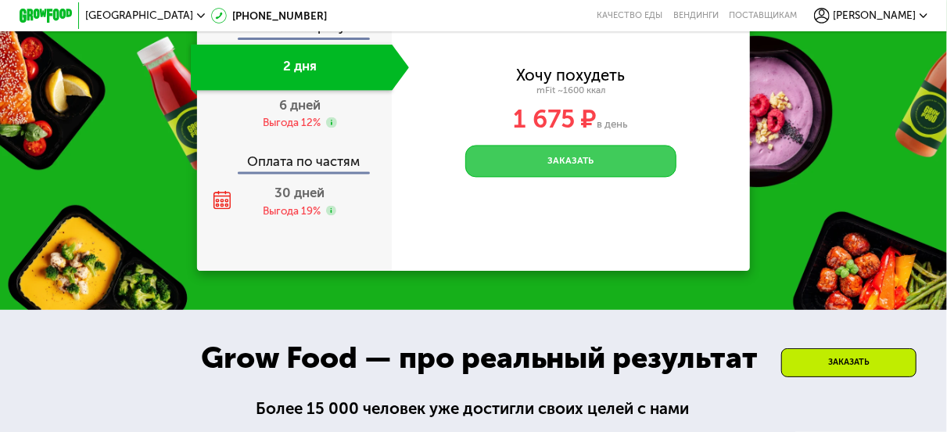
click at [566, 176] on button "Заказать" at bounding box center [570, 160] width 210 height 31
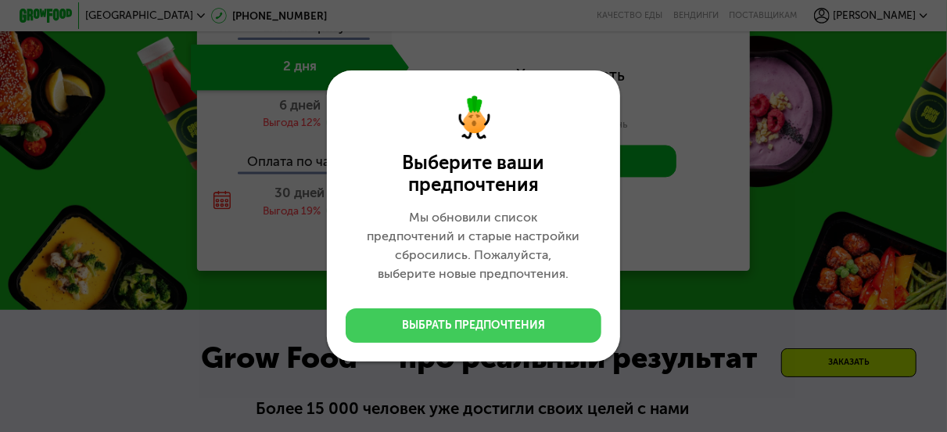
click at [456, 321] on div "Выбрать предпочтения" at bounding box center [473, 326] width 143 height 16
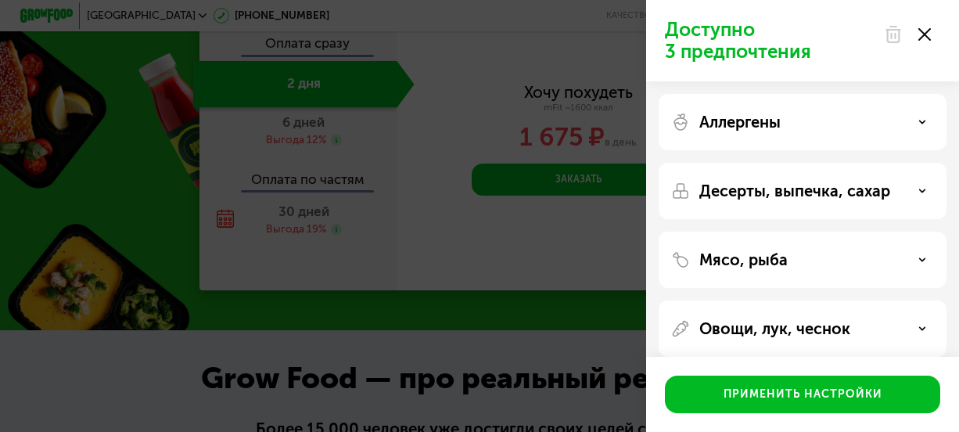
click at [922, 35] on icon at bounding box center [924, 34] width 13 height 13
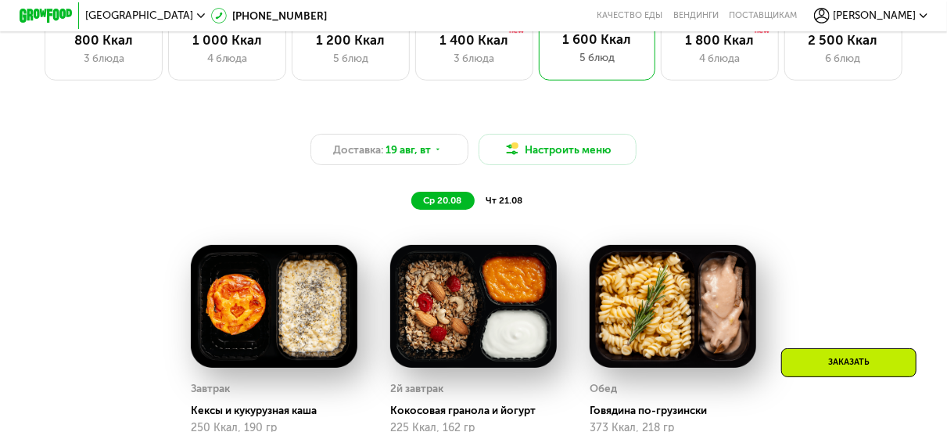
scroll to position [645, 0]
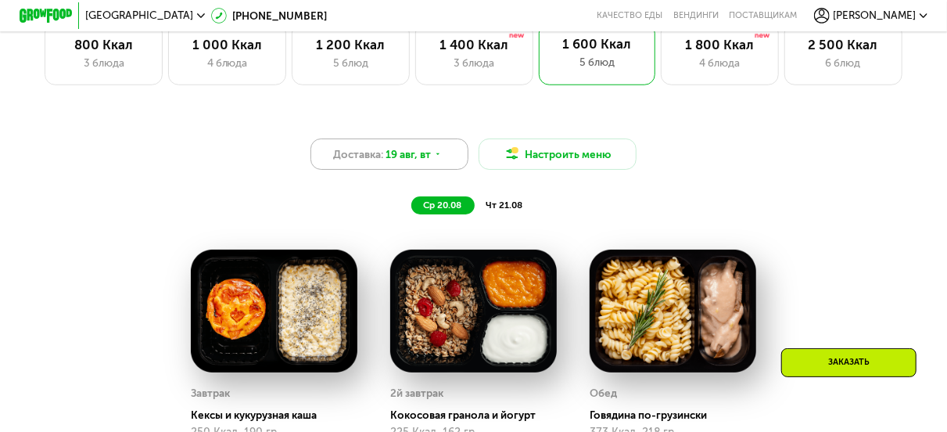
click at [429, 152] on div "Доставка: 19 авг, вт" at bounding box center [390, 153] width 158 height 31
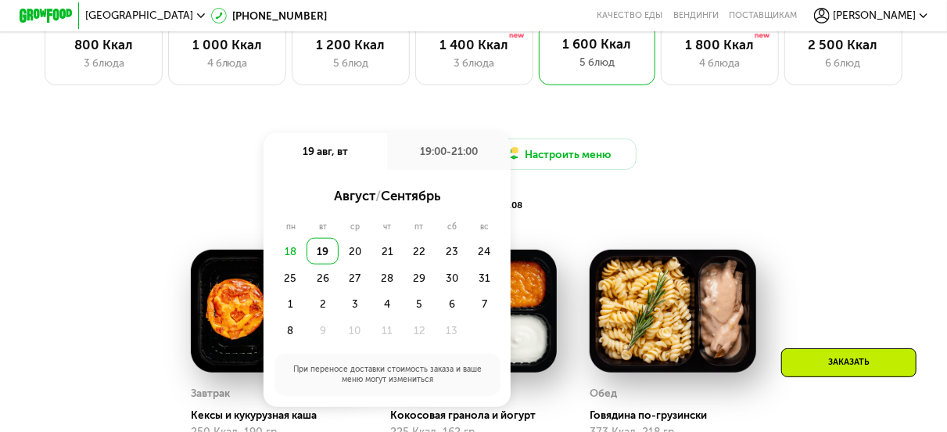
click at [860, 168] on div "Доставка: 19 авг, вт 19 авг, вт 19:00-21:00 август / сентябрь пн вт ср чт пт сб…" at bounding box center [473, 153] width 779 height 31
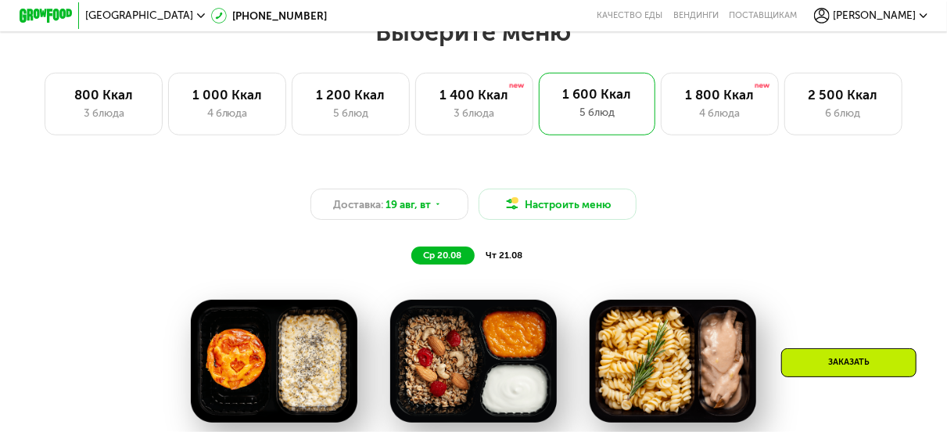
scroll to position [488, 0]
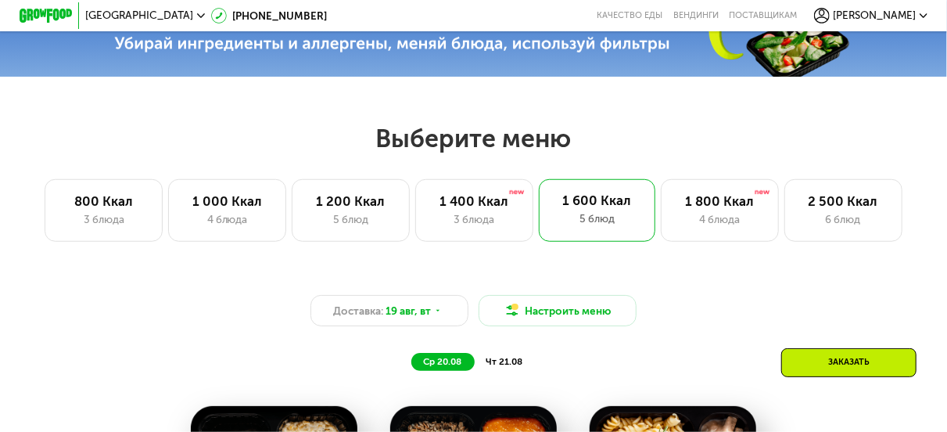
click at [508, 364] on span "чт 21.08" at bounding box center [505, 361] width 37 height 11
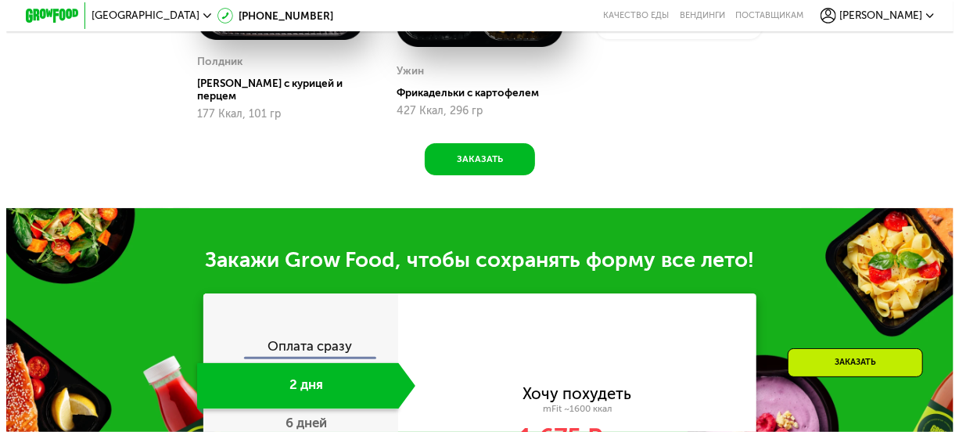
scroll to position [1427, 0]
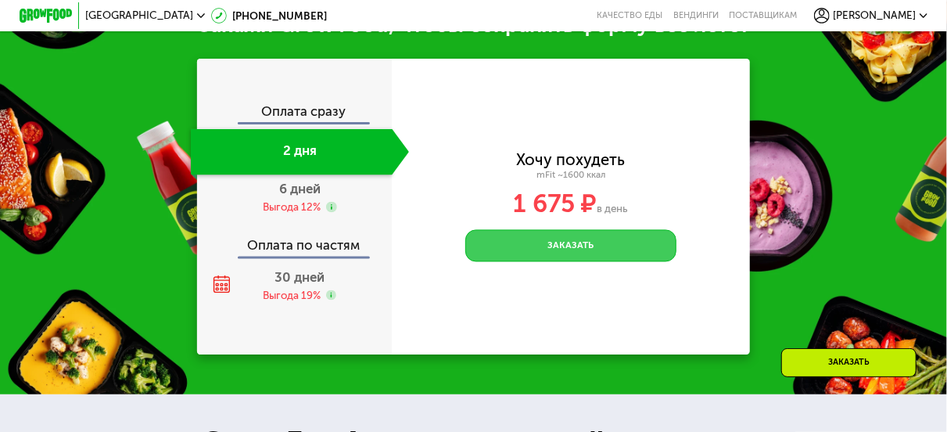
click at [540, 253] on button "Заказать" at bounding box center [570, 244] width 210 height 31
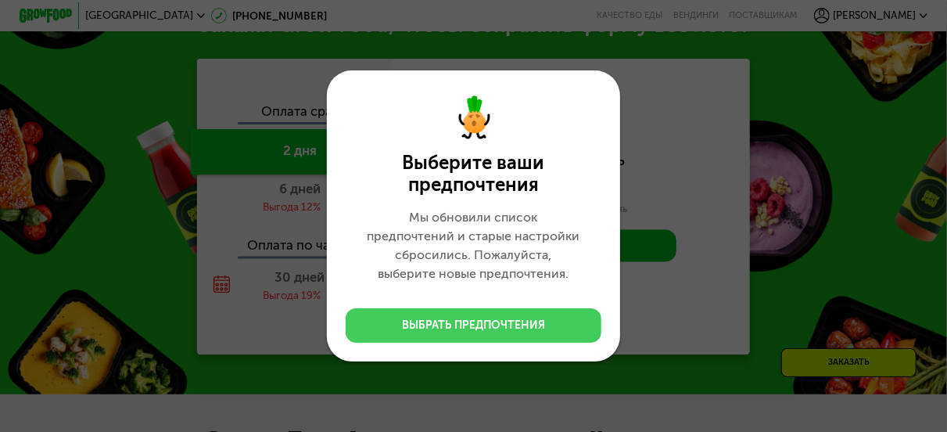
drag, startPoint x: 445, startPoint y: 320, endPoint x: 456, endPoint y: 314, distance: 12.2
click at [445, 320] on div "Выбрать предпочтения" at bounding box center [473, 326] width 143 height 16
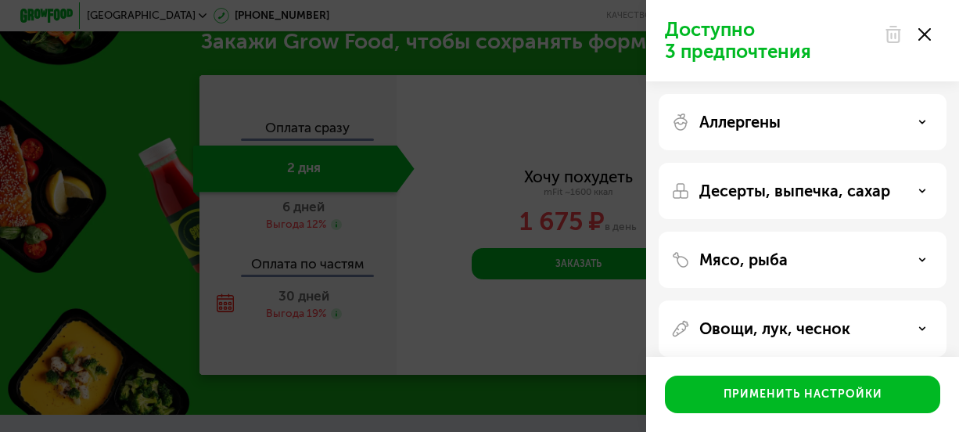
click at [847, 122] on div "Аллергены" at bounding box center [802, 122] width 263 height 19
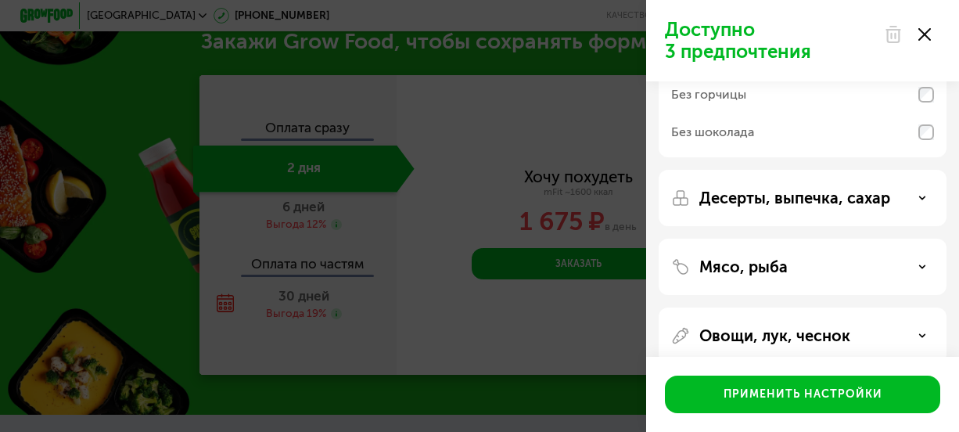
scroll to position [235, 0]
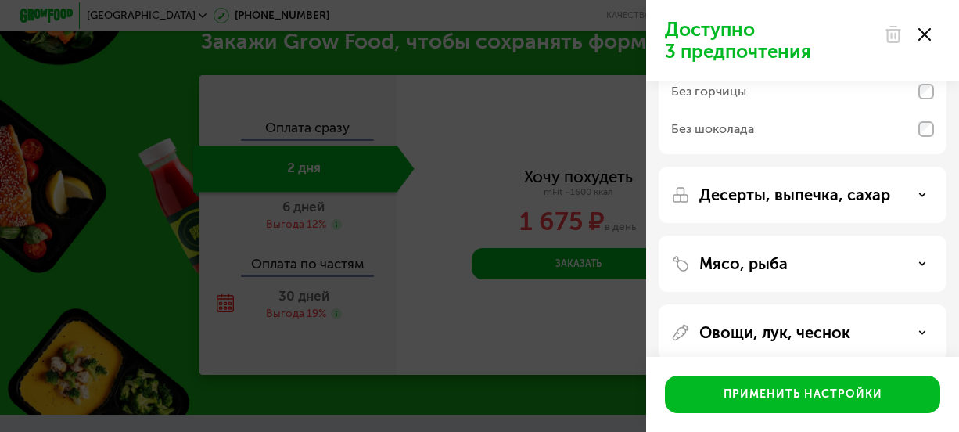
click at [839, 193] on p "Десерты, выпечка, сахар" at bounding box center [794, 194] width 191 height 19
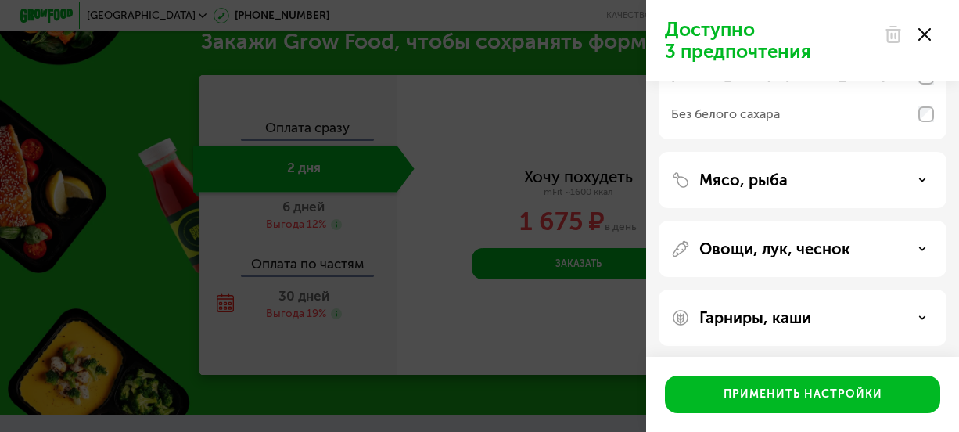
scroll to position [486, 0]
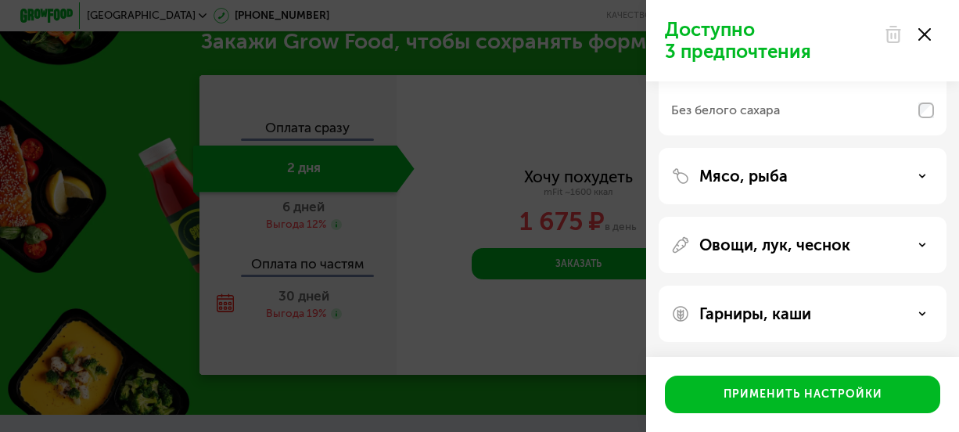
click at [937, 34] on div at bounding box center [907, 34] width 66 height 31
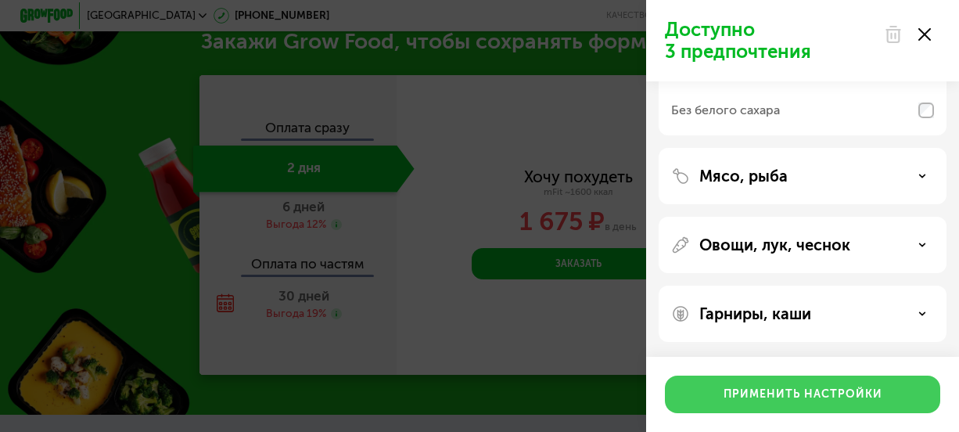
click at [816, 397] on div "Применить настройки" at bounding box center [803, 394] width 159 height 16
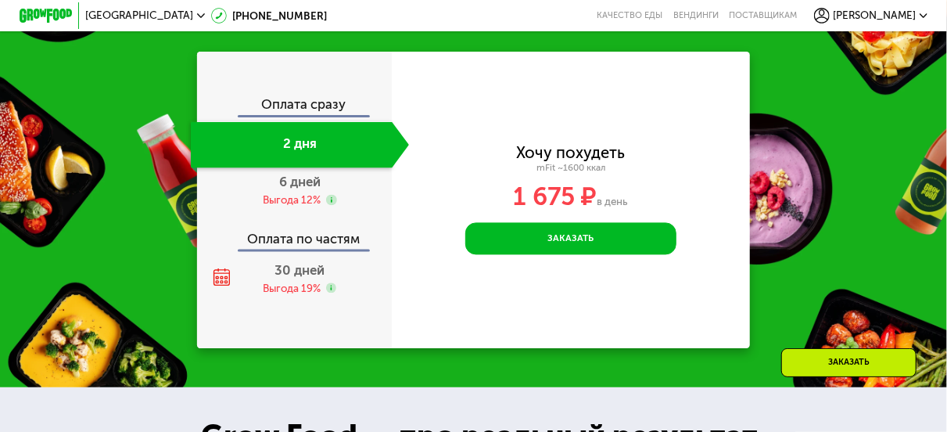
scroll to position [1427, 0]
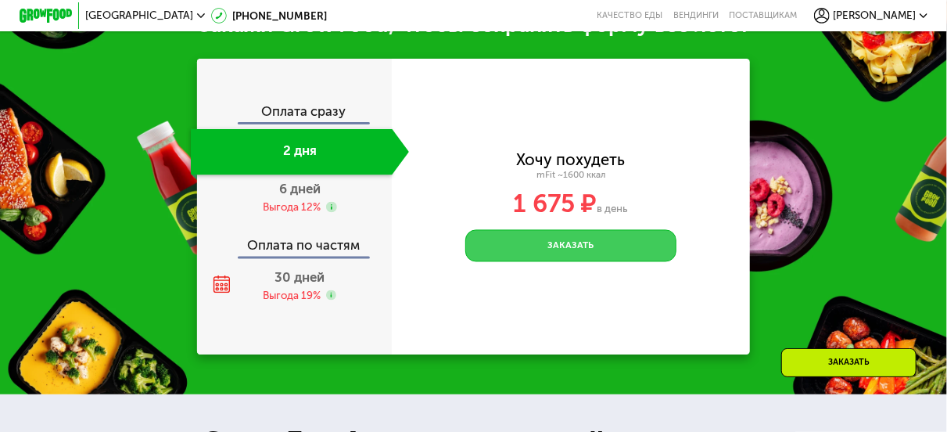
click at [578, 250] on button "Заказать" at bounding box center [570, 244] width 210 height 31
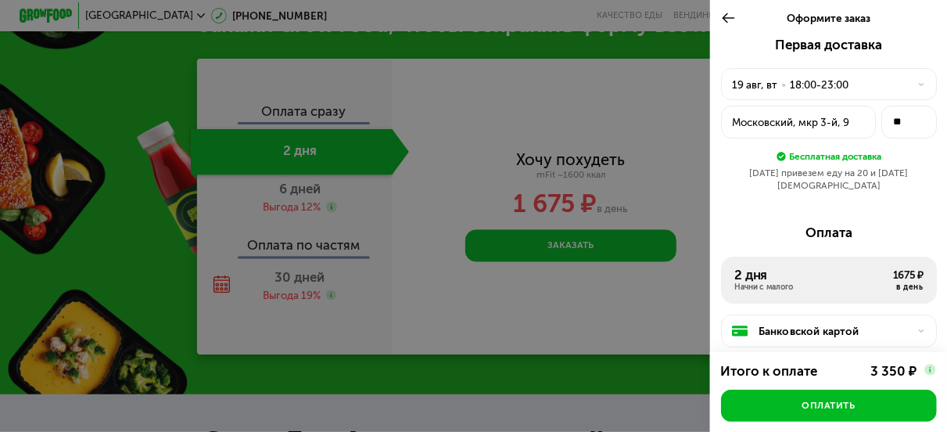
click at [838, 323] on div "Банковской картой" at bounding box center [834, 331] width 151 height 16
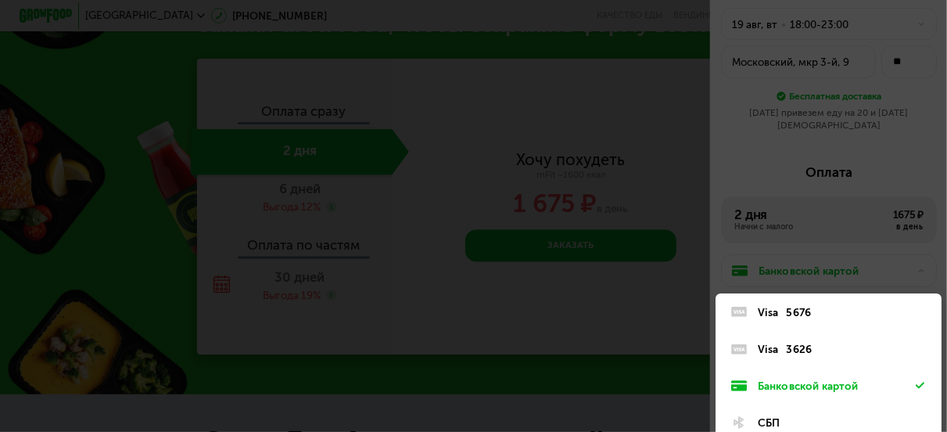
scroll to position [138, 0]
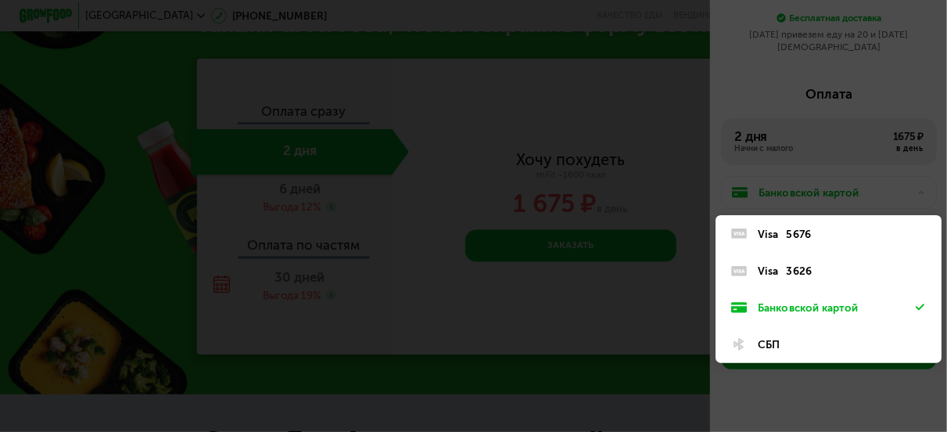
click at [794, 300] on div "Банковской картой" at bounding box center [837, 308] width 158 height 16
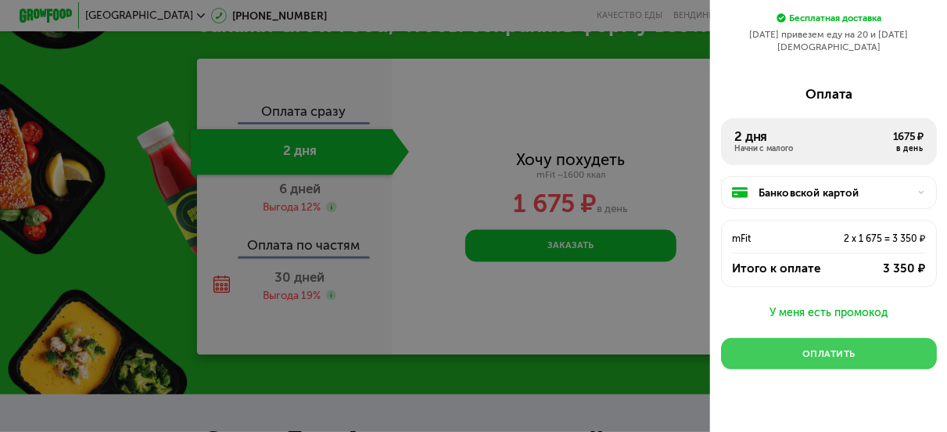
click at [806, 347] on div "Оплатить" at bounding box center [829, 353] width 53 height 13
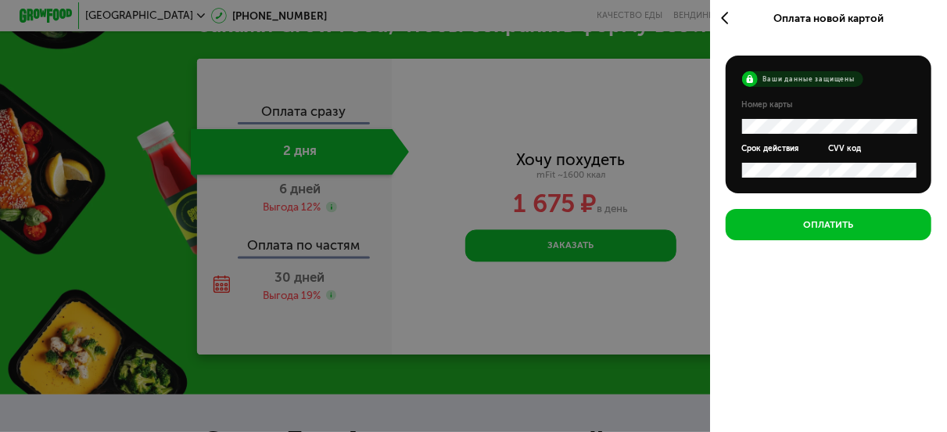
scroll to position [0, 0]
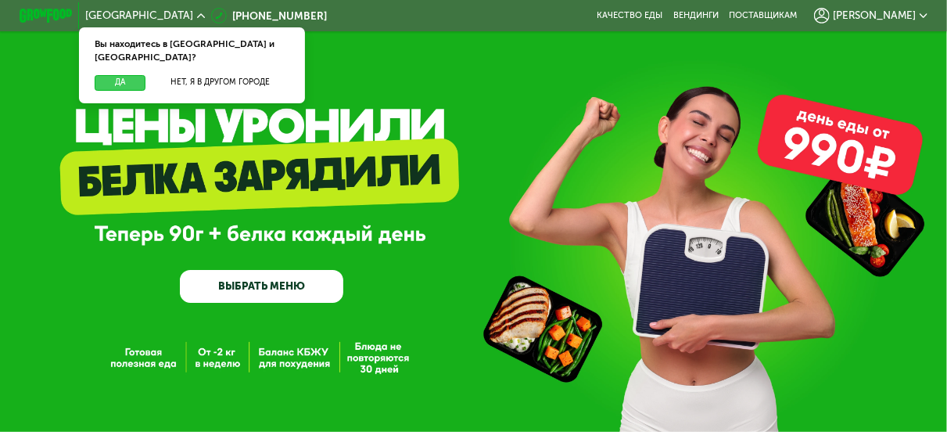
click at [110, 75] on button "Да" at bounding box center [120, 83] width 51 height 16
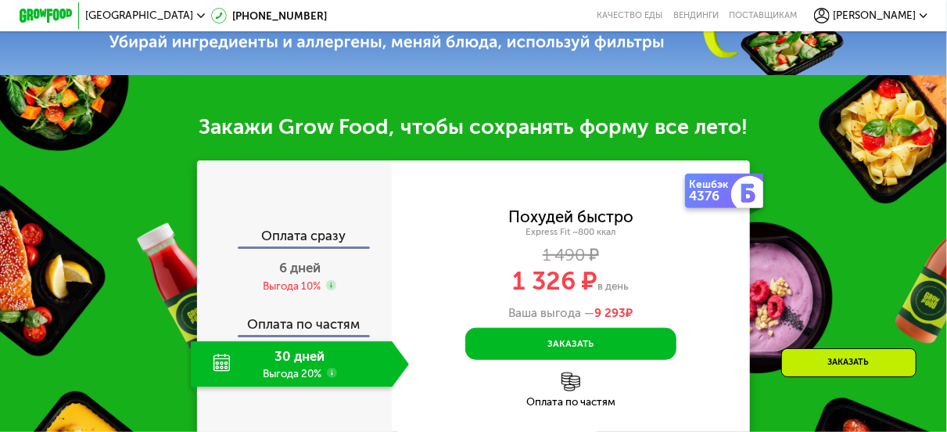
scroll to position [548, 0]
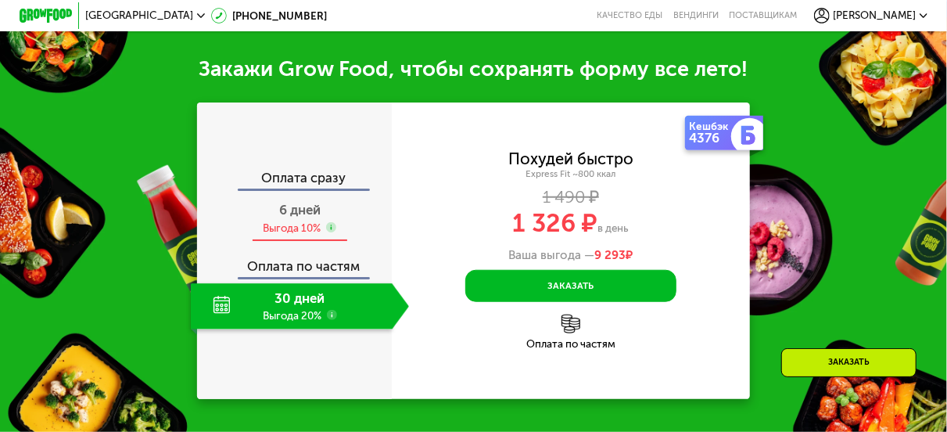
click at [281, 217] on span "6 дней" at bounding box center [299, 210] width 41 height 16
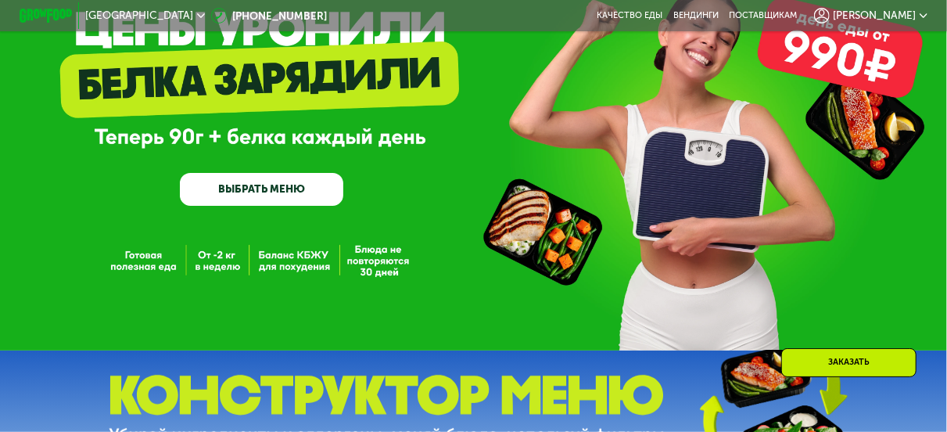
scroll to position [0, 0]
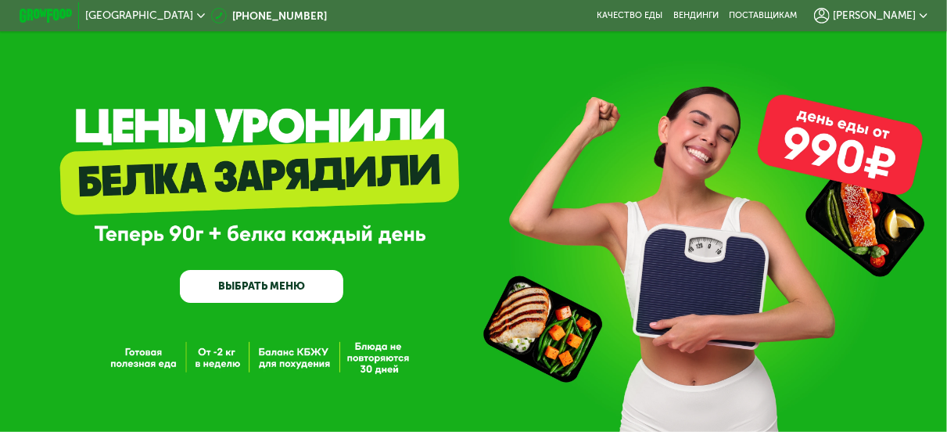
click at [257, 289] on link "ВЫБРАТЬ МЕНЮ" at bounding box center [261, 286] width 163 height 33
click at [257, 292] on link "ВЫБРАТЬ МЕНЮ" at bounding box center [261, 286] width 163 height 33
click at [282, 290] on link "ВЫБРАТЬ МЕНЮ" at bounding box center [261, 286] width 163 height 33
click at [903, 24] on div "[PERSON_NAME]" at bounding box center [871, 15] width 126 height 29
click at [903, 20] on span "[PERSON_NAME]" at bounding box center [874, 15] width 83 height 10
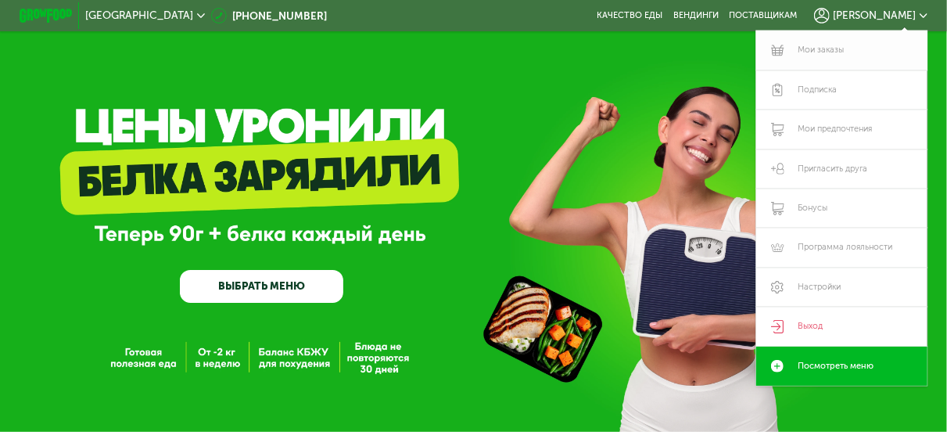
click at [803, 52] on link "Мои заказы" at bounding box center [841, 50] width 171 height 39
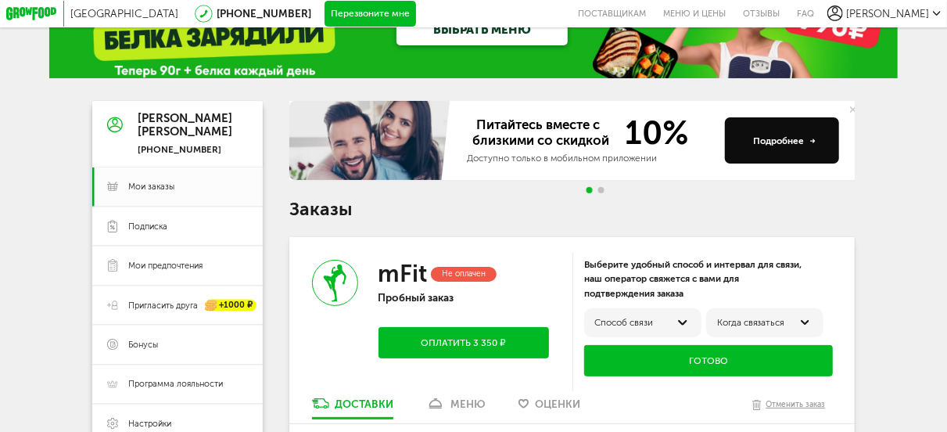
scroll to position [78, 0]
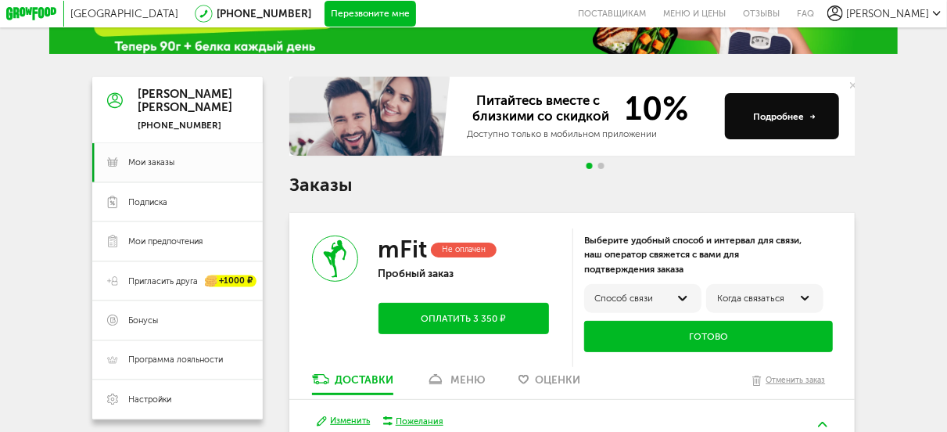
click at [687, 300] on icon at bounding box center [682, 298] width 9 height 5
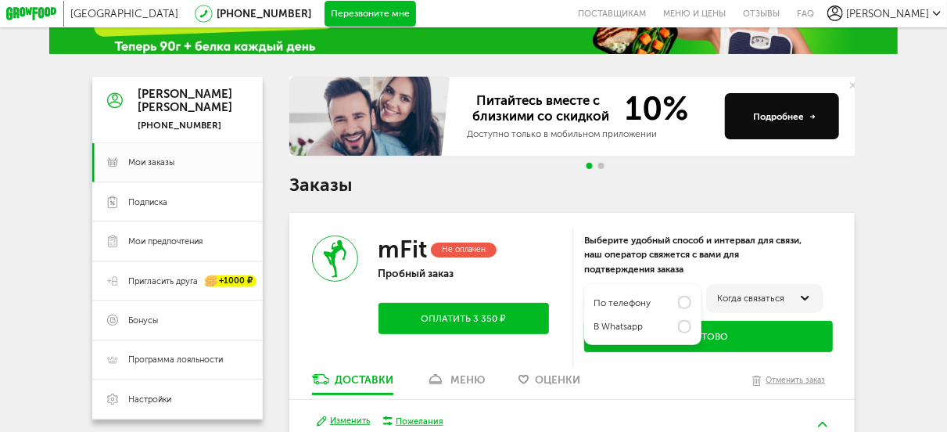
click at [643, 305] on label "по телефону" at bounding box center [622, 303] width 57 height 10
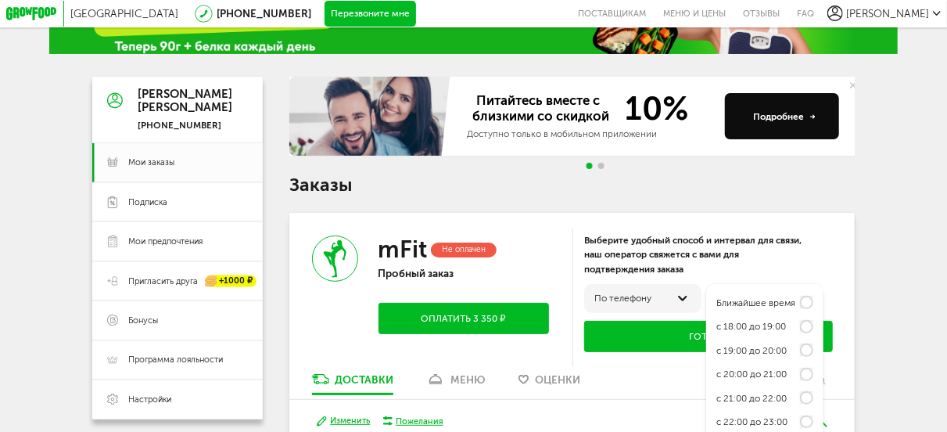
click at [764, 329] on label "с 18:00 до 19:00" at bounding box center [751, 326] width 70 height 10
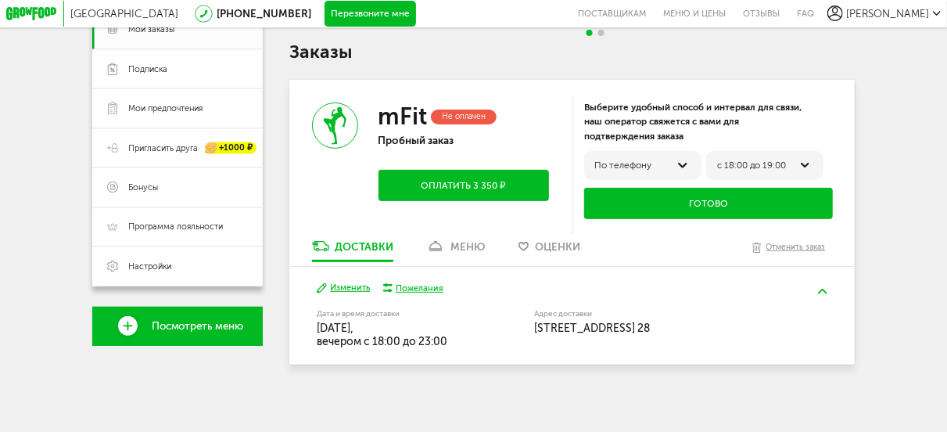
scroll to position [218, 0]
click at [337, 278] on div "Завтра Изменить Пожелания Дата и время доставки 19 августа, вторник, вечером c …" at bounding box center [572, 316] width 566 height 99
click at [340, 285] on button "Изменить" at bounding box center [344, 288] width 54 height 13
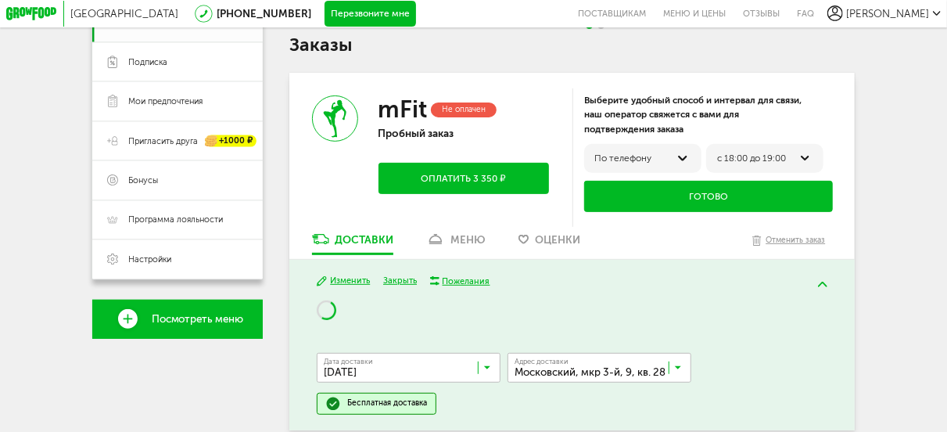
click at [587, 382] on input "Search for option" at bounding box center [603, 371] width 184 height 23
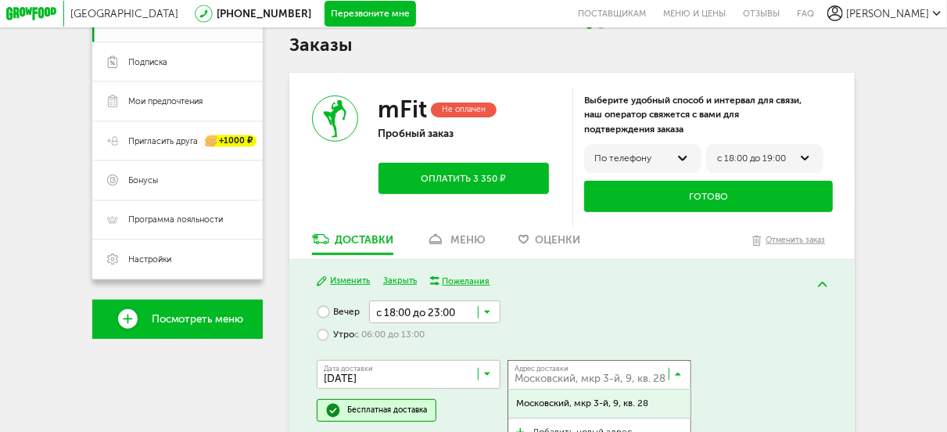
click at [640, 337] on div "Вечер с 18:00 до 23:00 Загрузка... Утро с 06:00 до 13:00 Дата доставки 19 авгус…" at bounding box center [573, 360] width 512 height 121
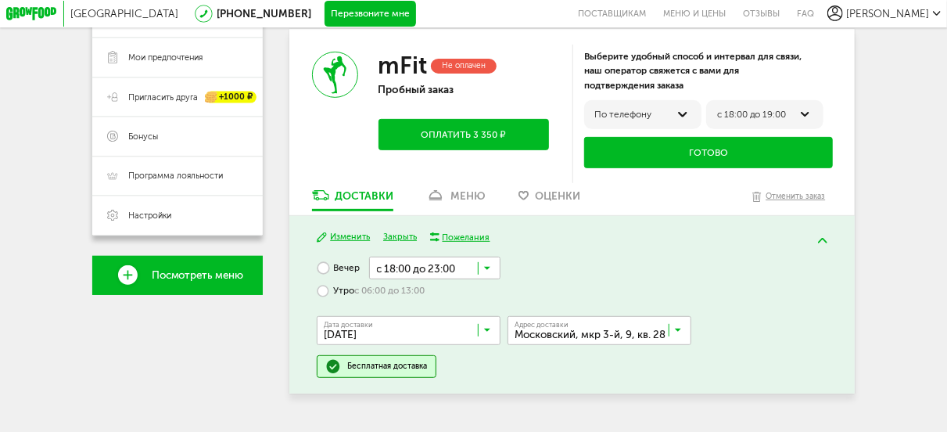
scroll to position [298, 0]
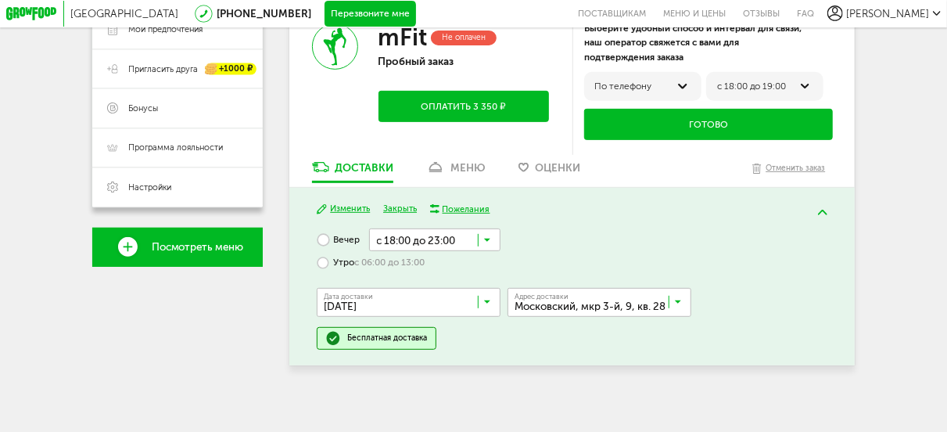
click at [492, 300] on input "Search for option" at bounding box center [412, 305] width 184 height 23
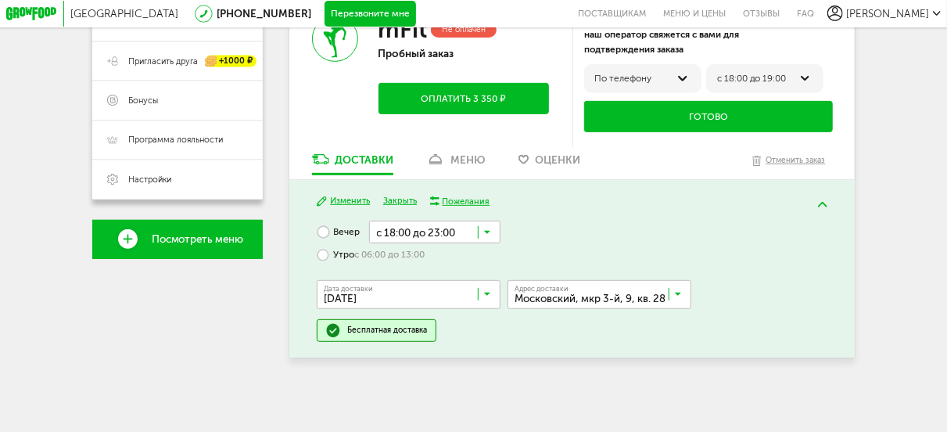
click at [387, 326] on span "19 августа, вторник" at bounding box center [409, 323] width 182 height 27
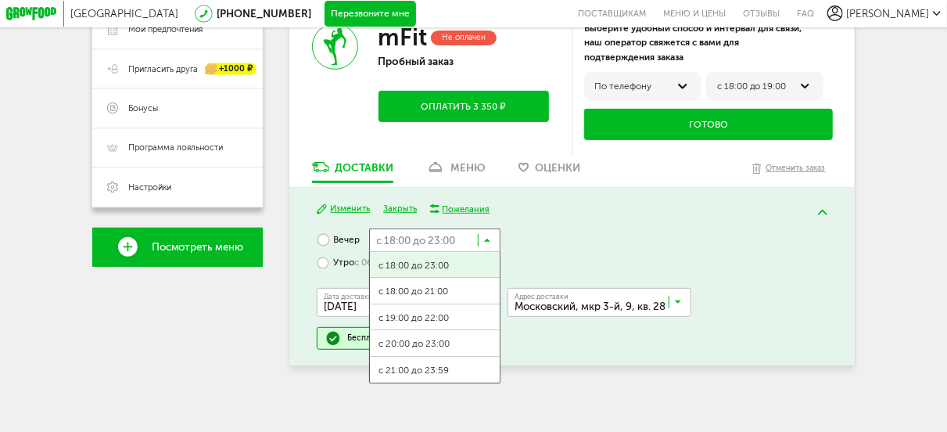
click at [406, 240] on input "Search for option" at bounding box center [434, 239] width 131 height 23
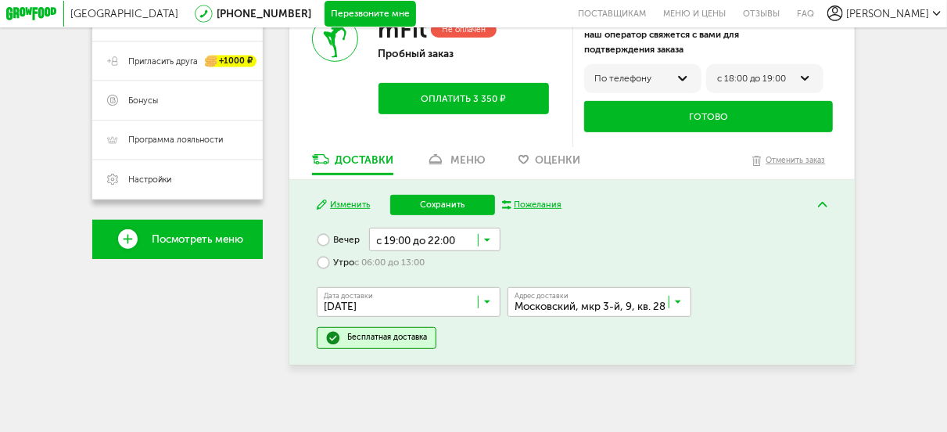
scroll to position [0, 0]
click at [425, 314] on span "с 19:00 до 22:00" at bounding box center [435, 316] width 130 height 27
click at [443, 211] on button "Сохранить" at bounding box center [443, 205] width 106 height 20
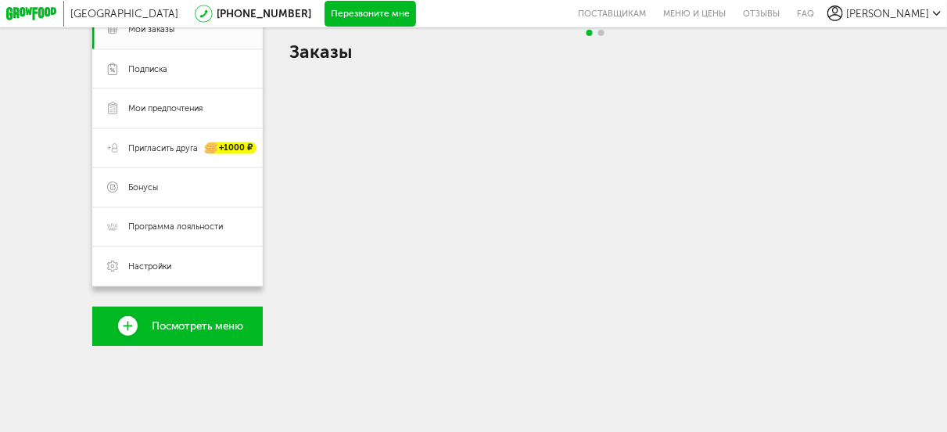
scroll to position [218, 0]
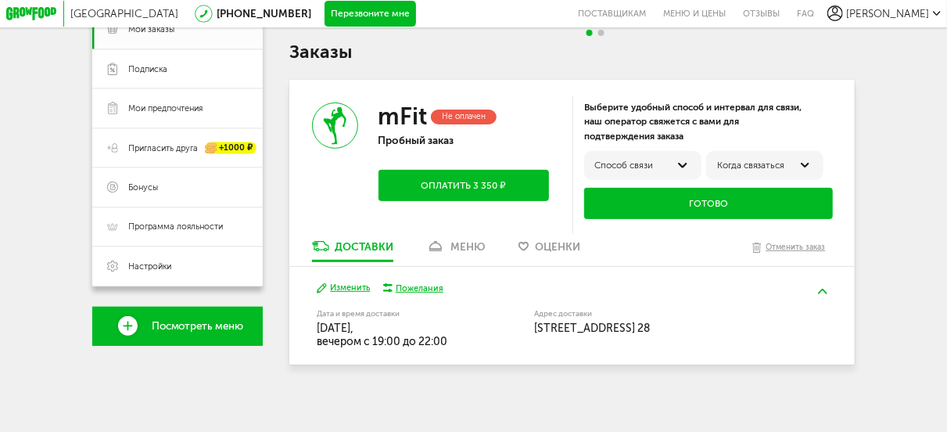
click at [450, 182] on button "Оплатить 3 350 ₽" at bounding box center [464, 185] width 171 height 31
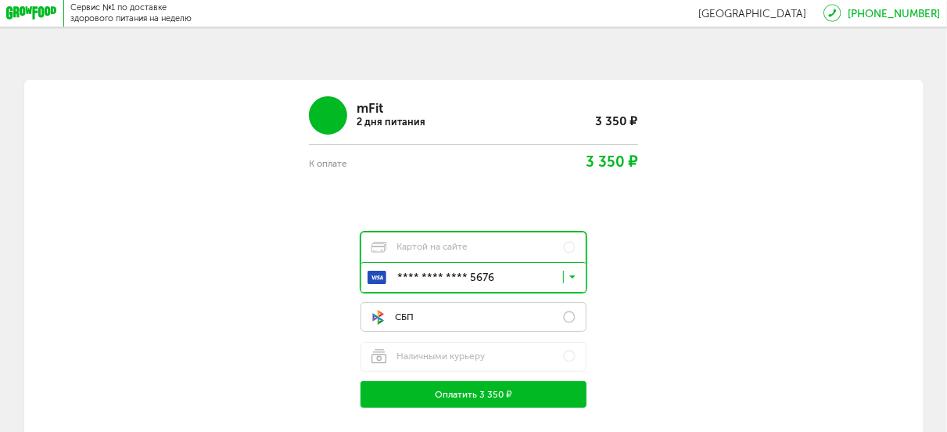
click at [486, 320] on label "СБП" at bounding box center [474, 317] width 226 height 30
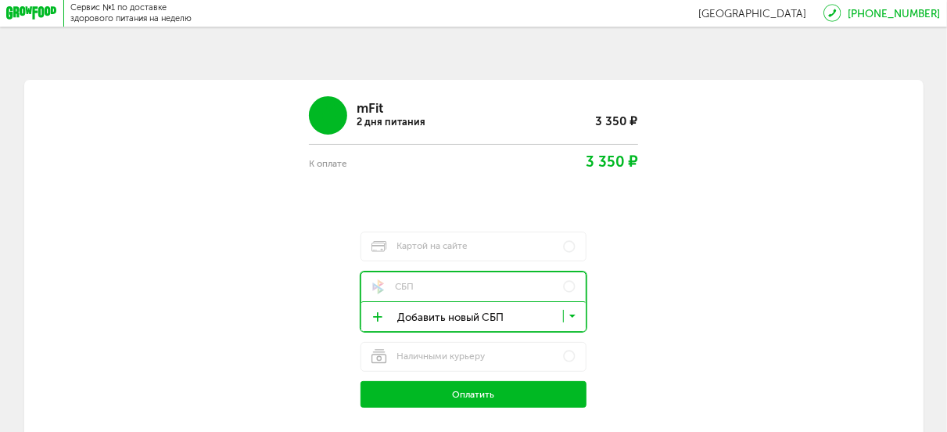
click at [483, 398] on span "Оплатить" at bounding box center [473, 394] width 42 height 13
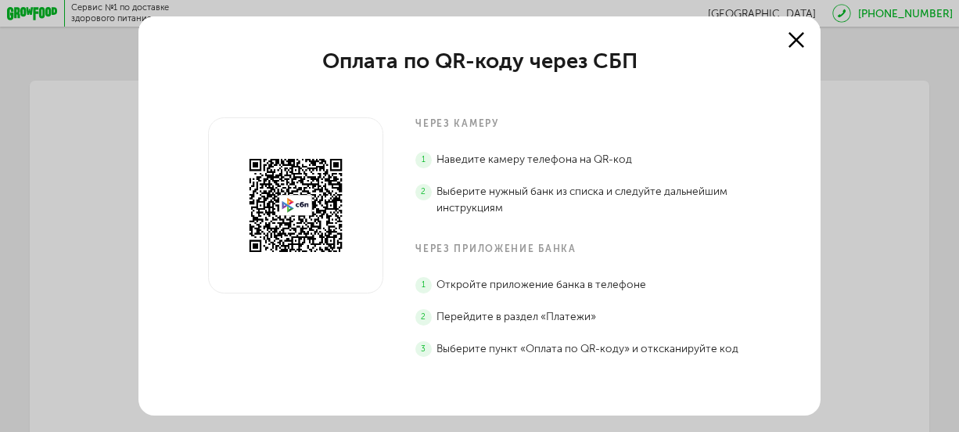
click at [789, 35] on use at bounding box center [796, 40] width 16 height 16
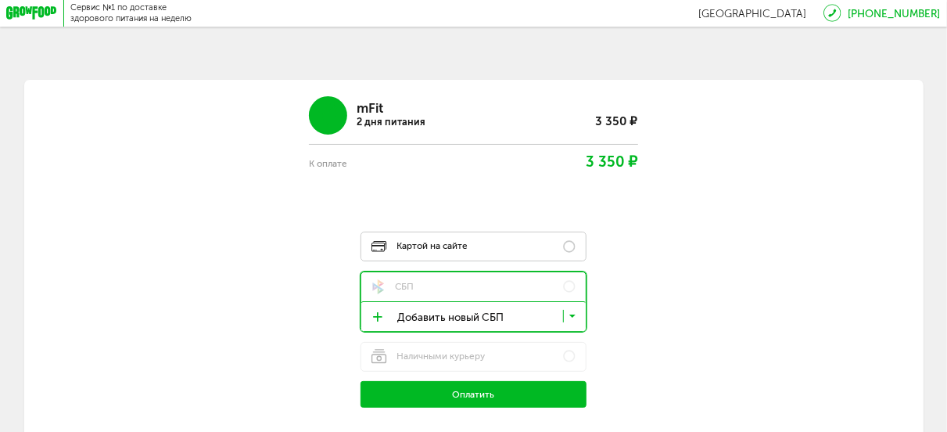
click at [433, 252] on span "Картой на сайте" at bounding box center [420, 246] width 97 height 12
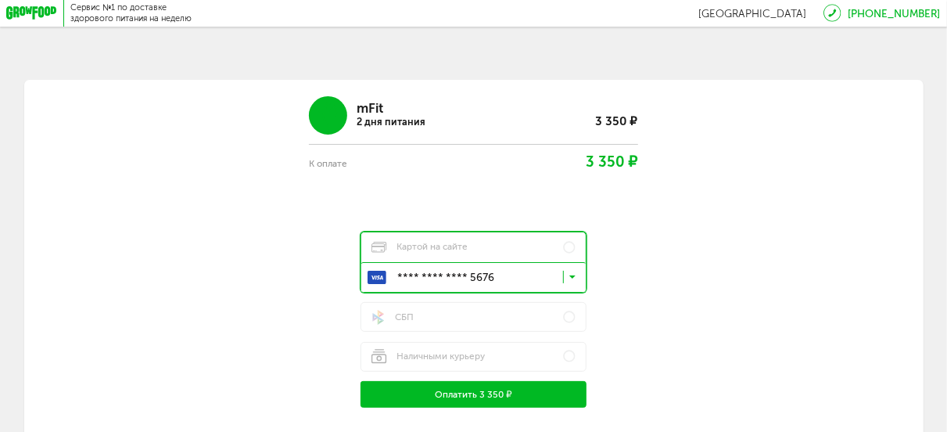
click at [582, 280] on input "Search for option" at bounding box center [477, 279] width 224 height 23
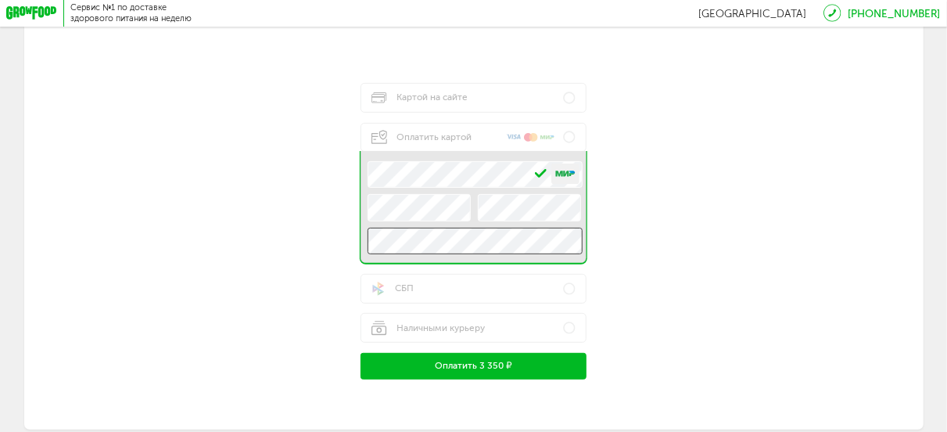
scroll to position [206, 0]
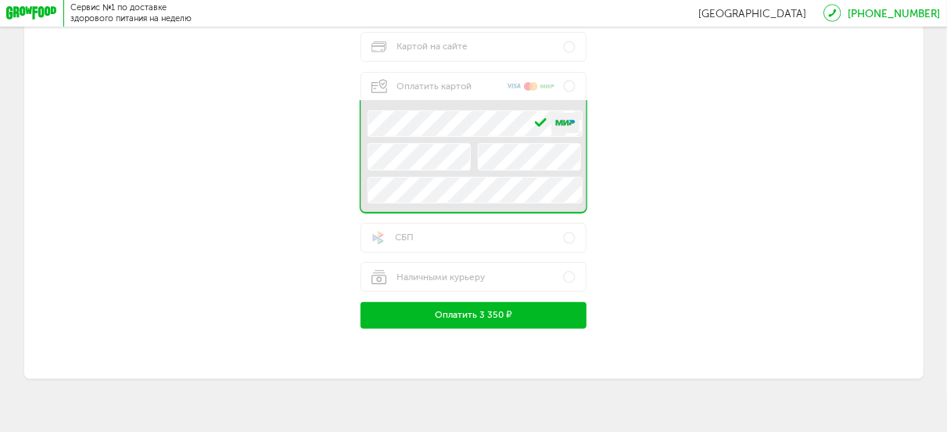
click at [475, 318] on button "Оплатить 3 350 ₽" at bounding box center [474, 315] width 226 height 27
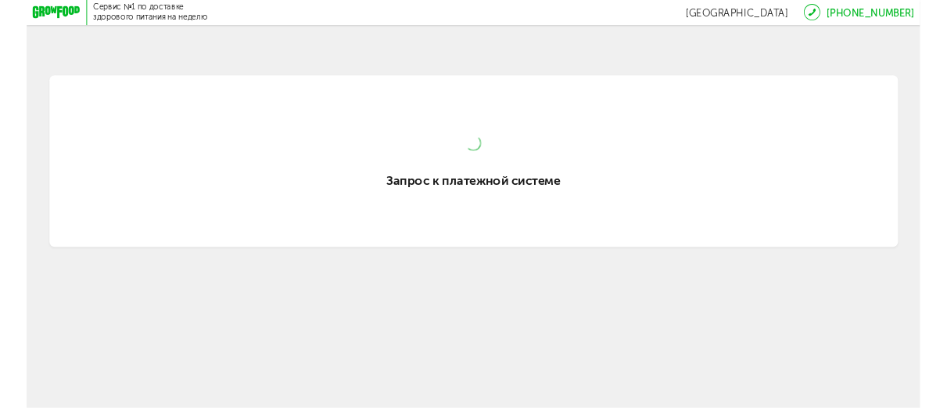
scroll to position [0, 0]
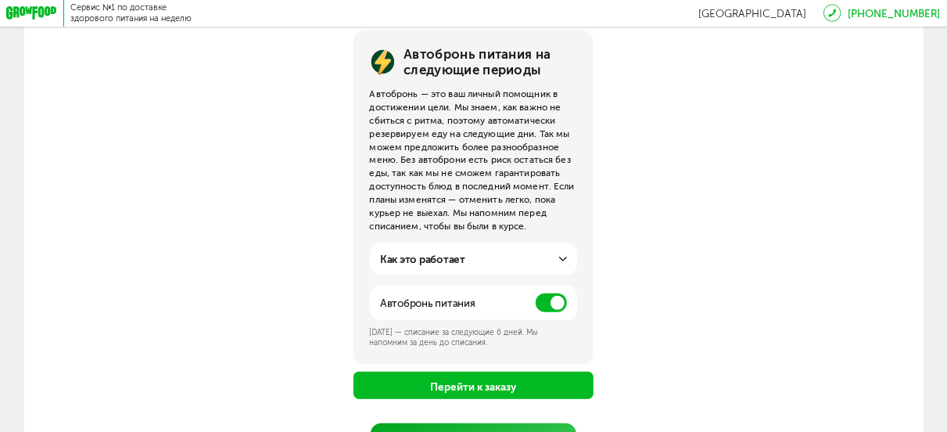
scroll to position [235, 0]
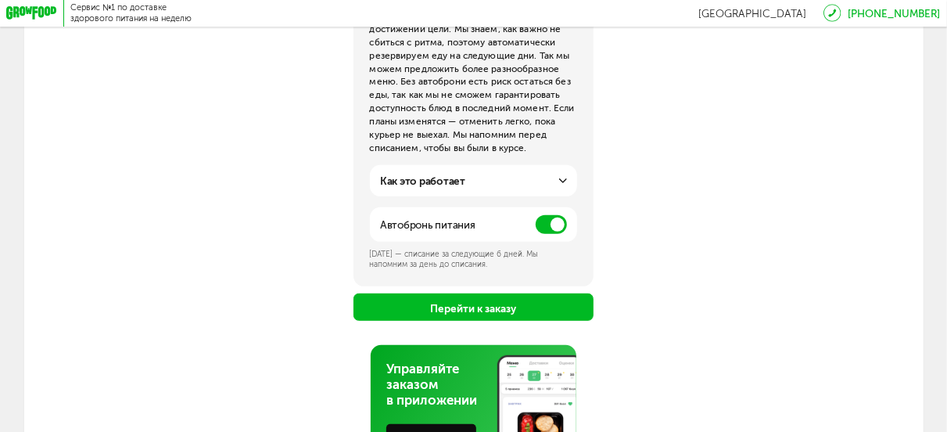
click at [553, 232] on span at bounding box center [551, 224] width 31 height 19
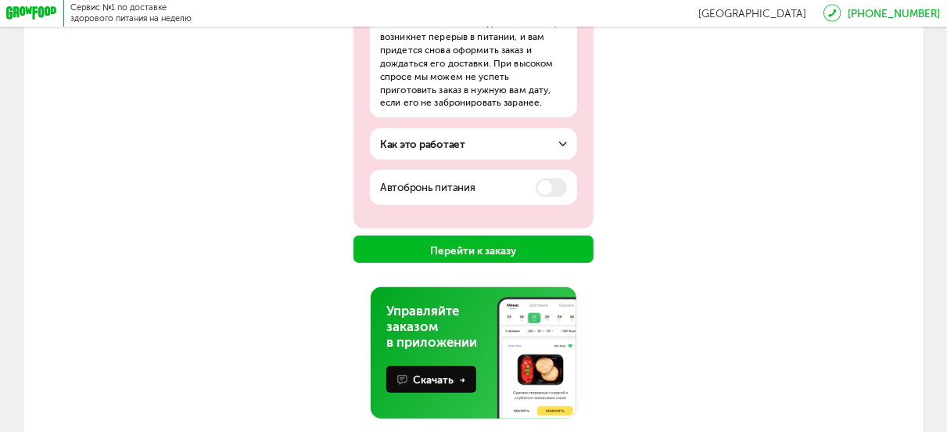
click at [477, 254] on button "Перейти к заказу" at bounding box center [473, 248] width 239 height 27
